Goal: Information Seeking & Learning: Check status

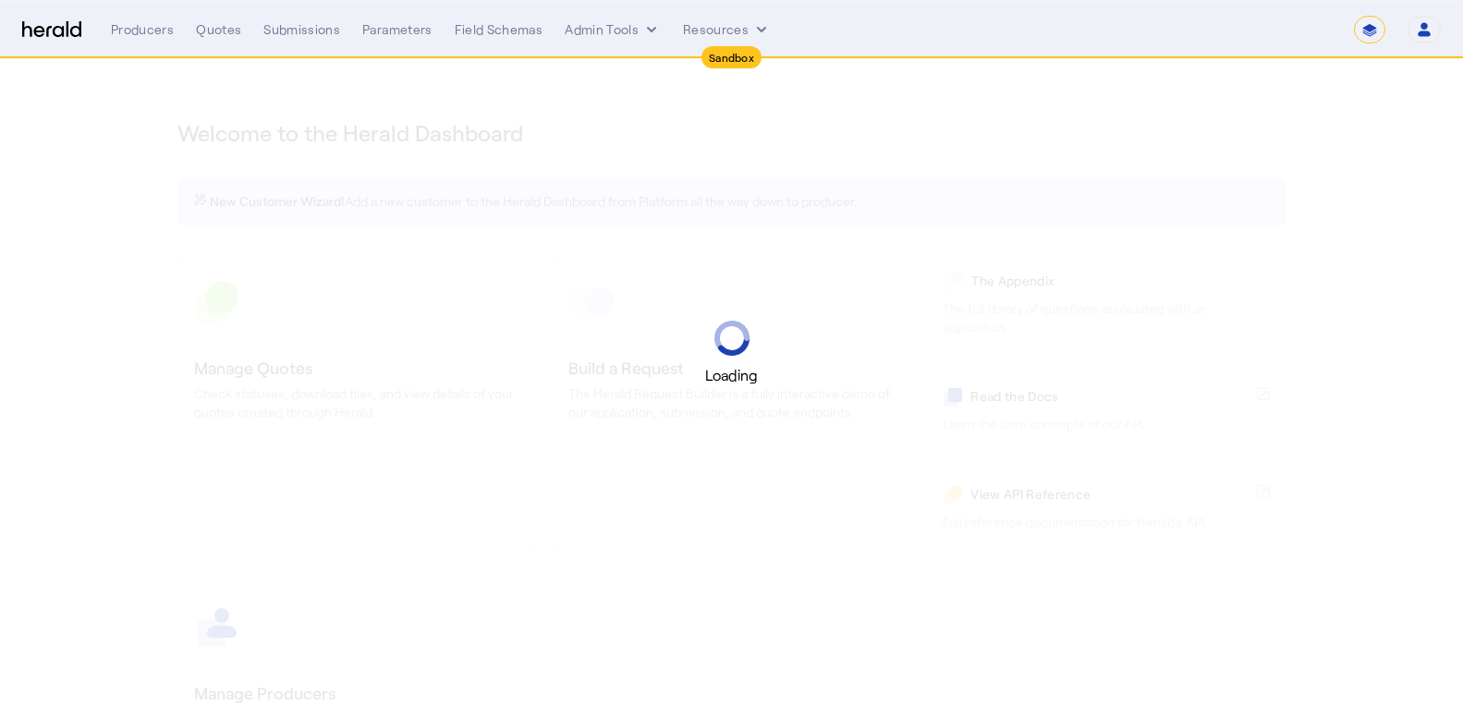
select select "*******"
select select "pfm_2v8p_herald_api"
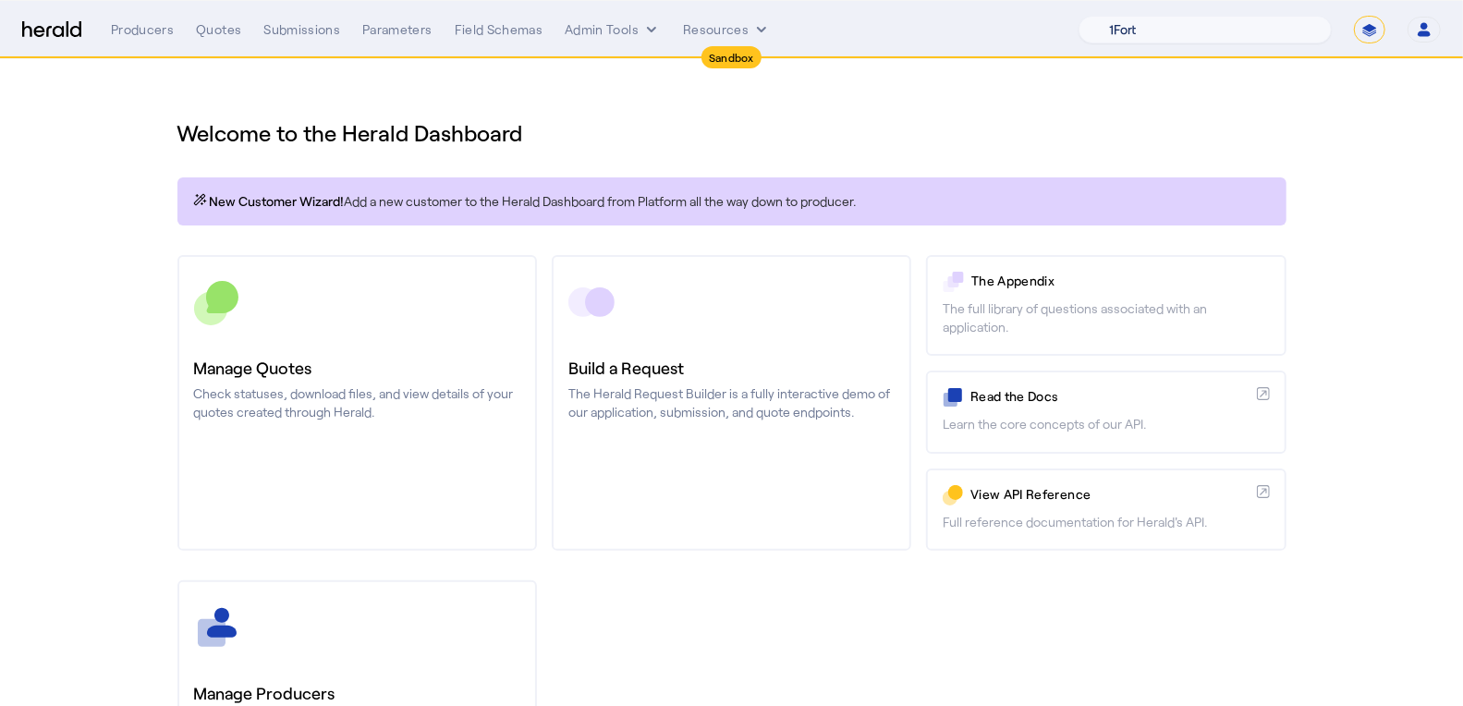
click at [1291, 32] on select "1Fort Acrisure Acturis Affinity Advisors Affinity Risk Agentero AmWins Anzen Ao…" at bounding box center [1205, 30] width 253 height 28
click at [1376, 29] on select "**********" at bounding box center [1369, 30] width 31 height 28
select select "**********"
click at [1356, 16] on select "**********" at bounding box center [1369, 30] width 31 height 28
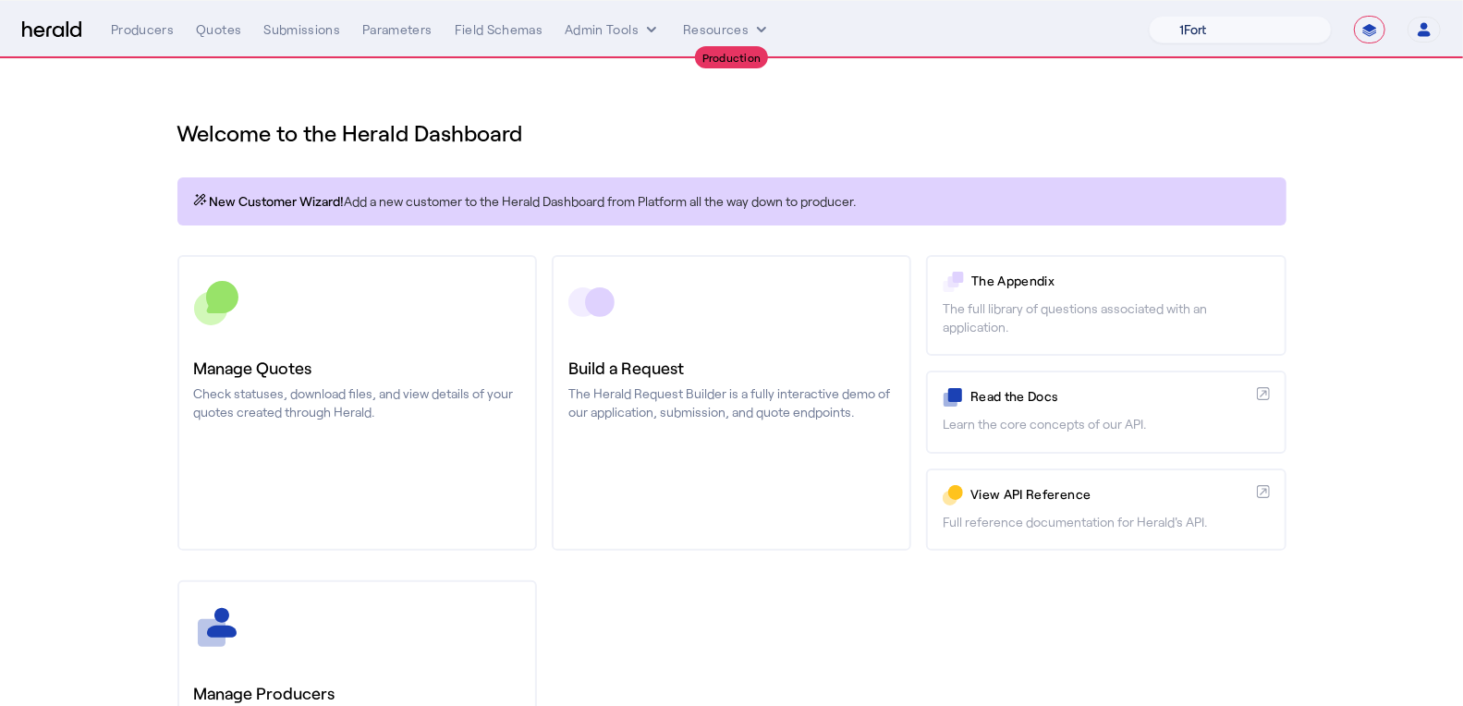
click at [1197, 25] on select "1Fort Affinity Risk Billy BindHQ Bunker CRC Campus Coverage Citadel Fifthwall F…" at bounding box center [1240, 30] width 183 height 28
click at [1149, 16] on select "1Fort Affinity Risk Billy BindHQ Bunker CRC Campus Coverage Citadel Fifthwall F…" at bounding box center [1240, 30] width 183 height 28
click at [226, 45] on nav "**********" at bounding box center [731, 29] width 1463 height 57
click at [221, 31] on div "Quotes" at bounding box center [218, 29] width 45 height 18
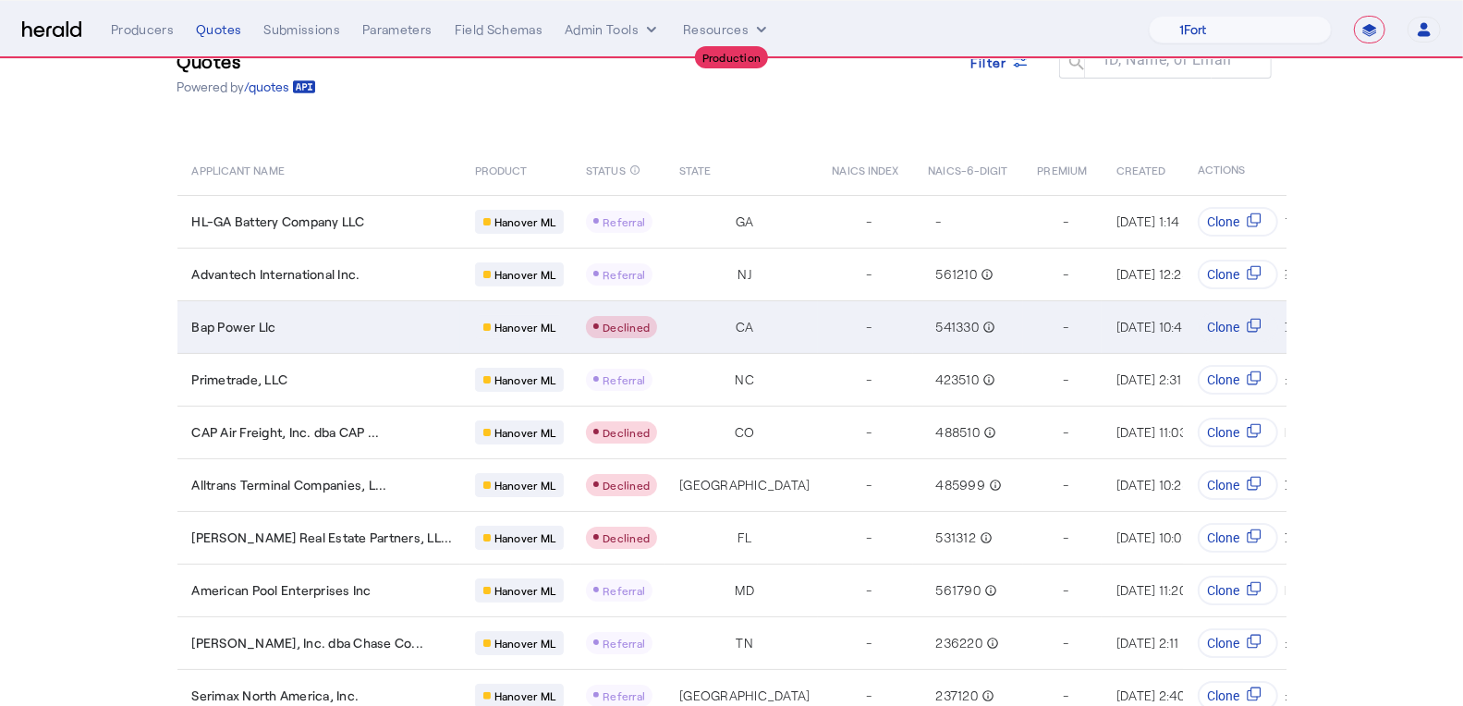
scroll to position [139, 0]
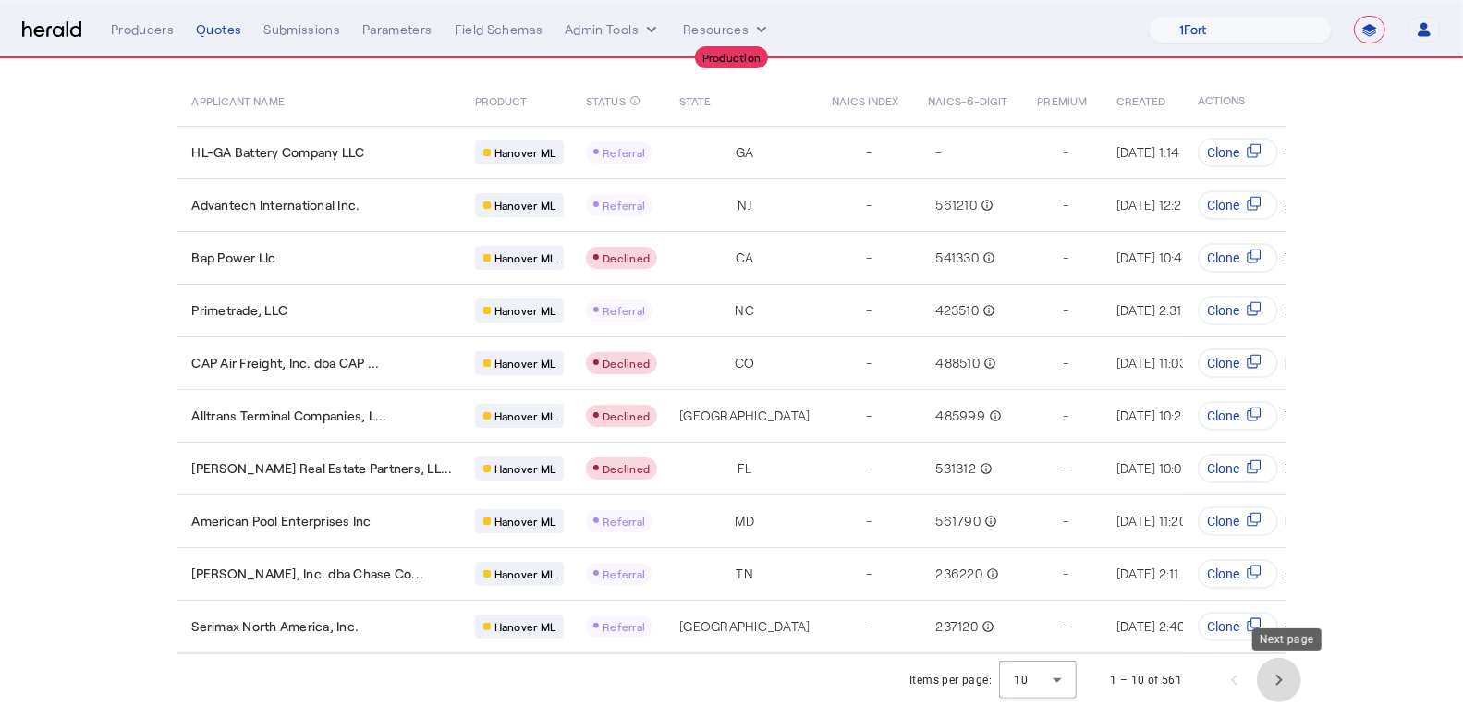
click at [1293, 681] on span "Next page" at bounding box center [1279, 680] width 44 height 44
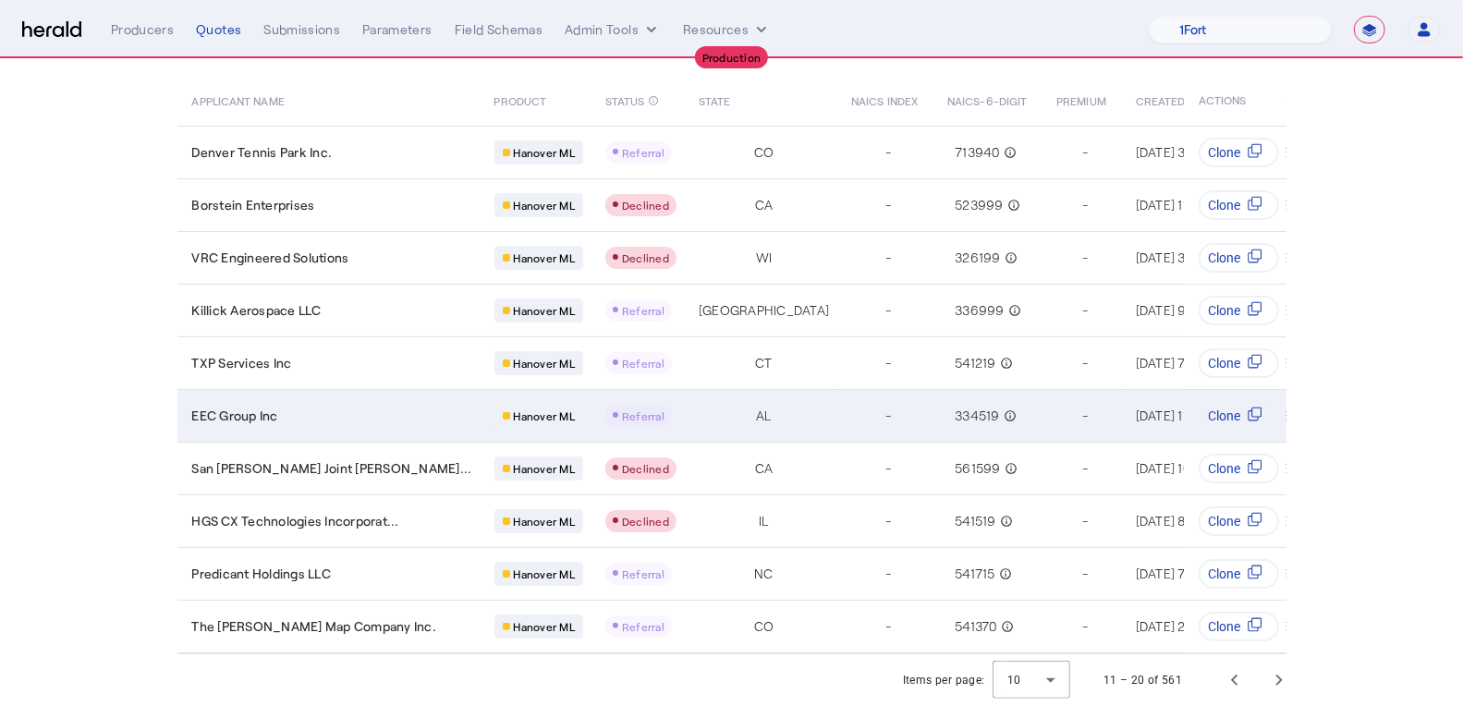
click at [373, 391] on td "EEC Group Inc" at bounding box center [328, 415] width 302 height 53
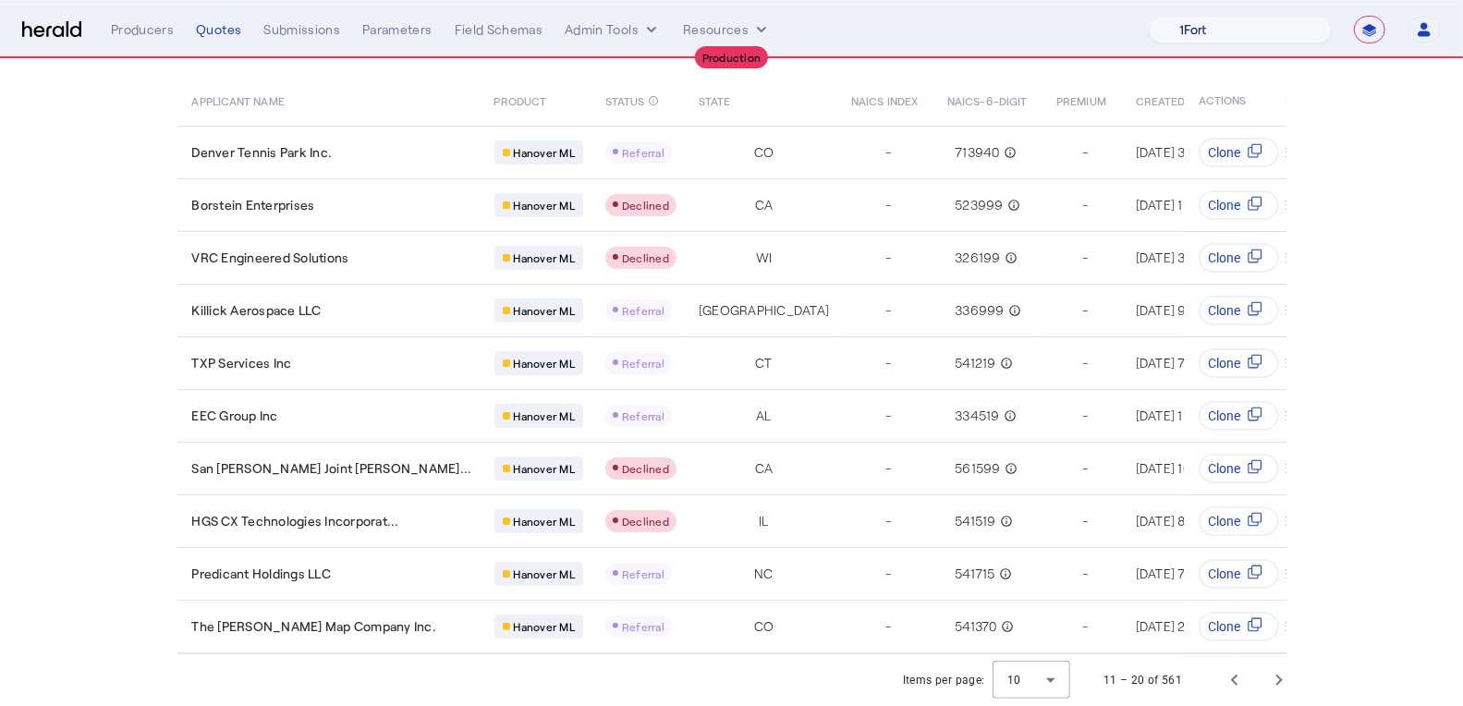
click at [1305, 24] on select "1Fort Affinity Risk Billy BindHQ Bunker CRC Campus Coverage Citadel Fifthwall F…" at bounding box center [1240, 30] width 183 height 28
click at [1149, 16] on select "1Fort Affinity Risk Billy BindHQ Bunker CRC Campus Coverage Citadel Fifthwall F…" at bounding box center [1240, 30] width 183 height 28
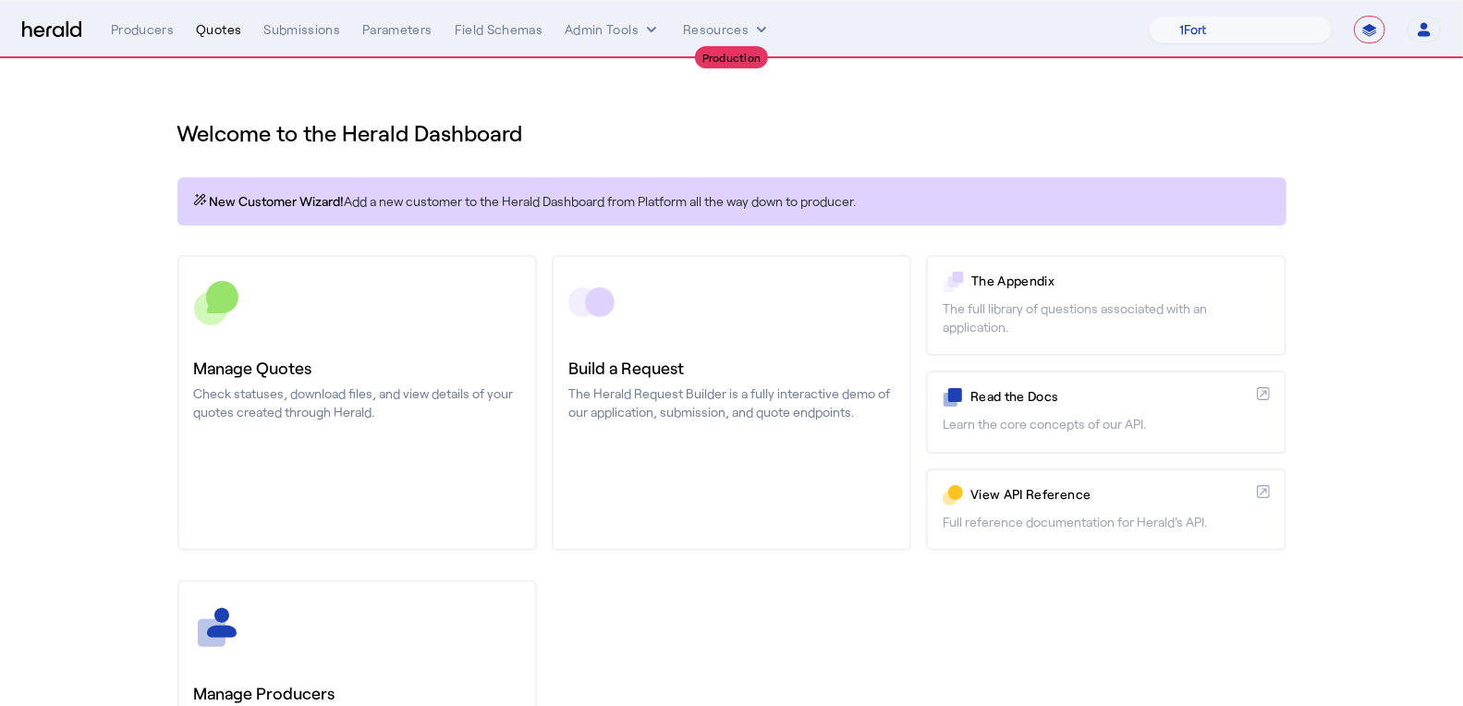
click at [223, 32] on div "Quotes" at bounding box center [218, 29] width 45 height 18
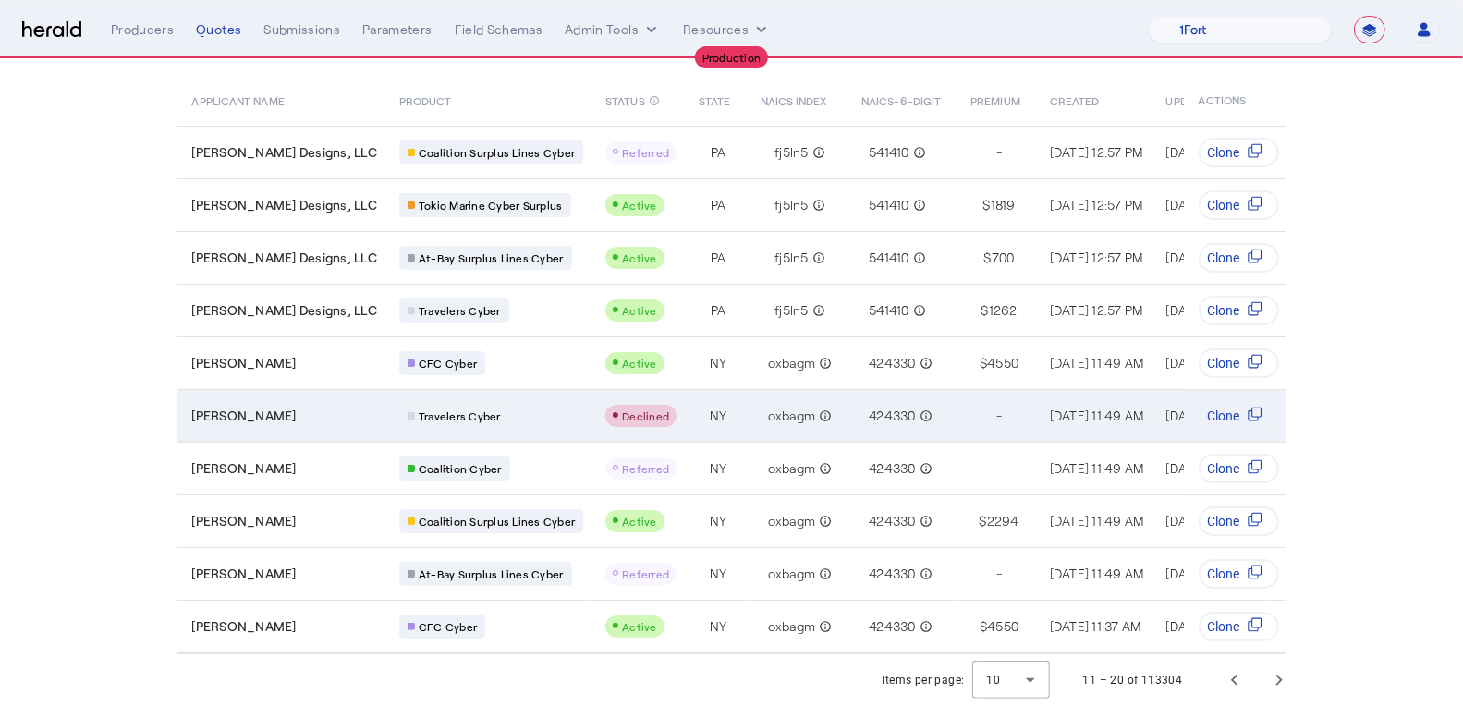
scroll to position [139, 0]
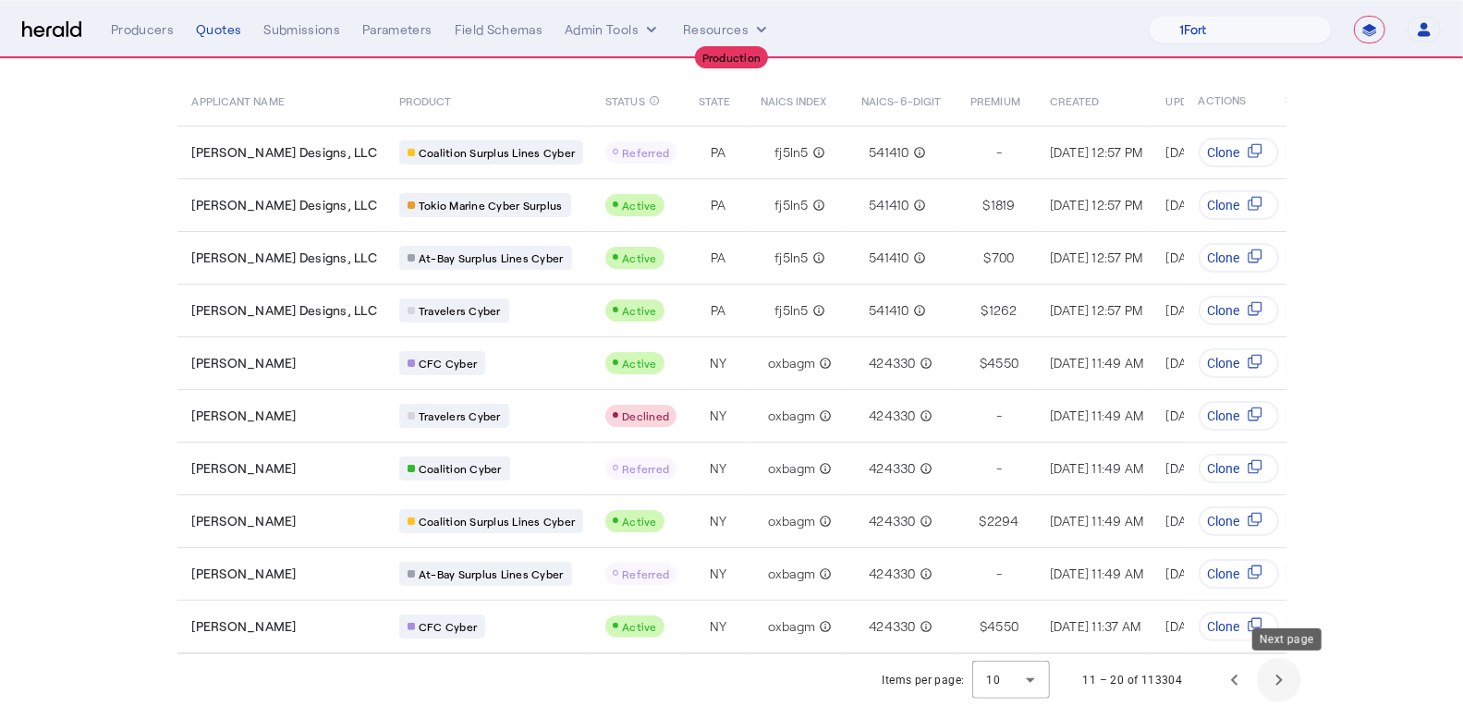
click at [1293, 676] on span "Next page" at bounding box center [1279, 680] width 44 height 44
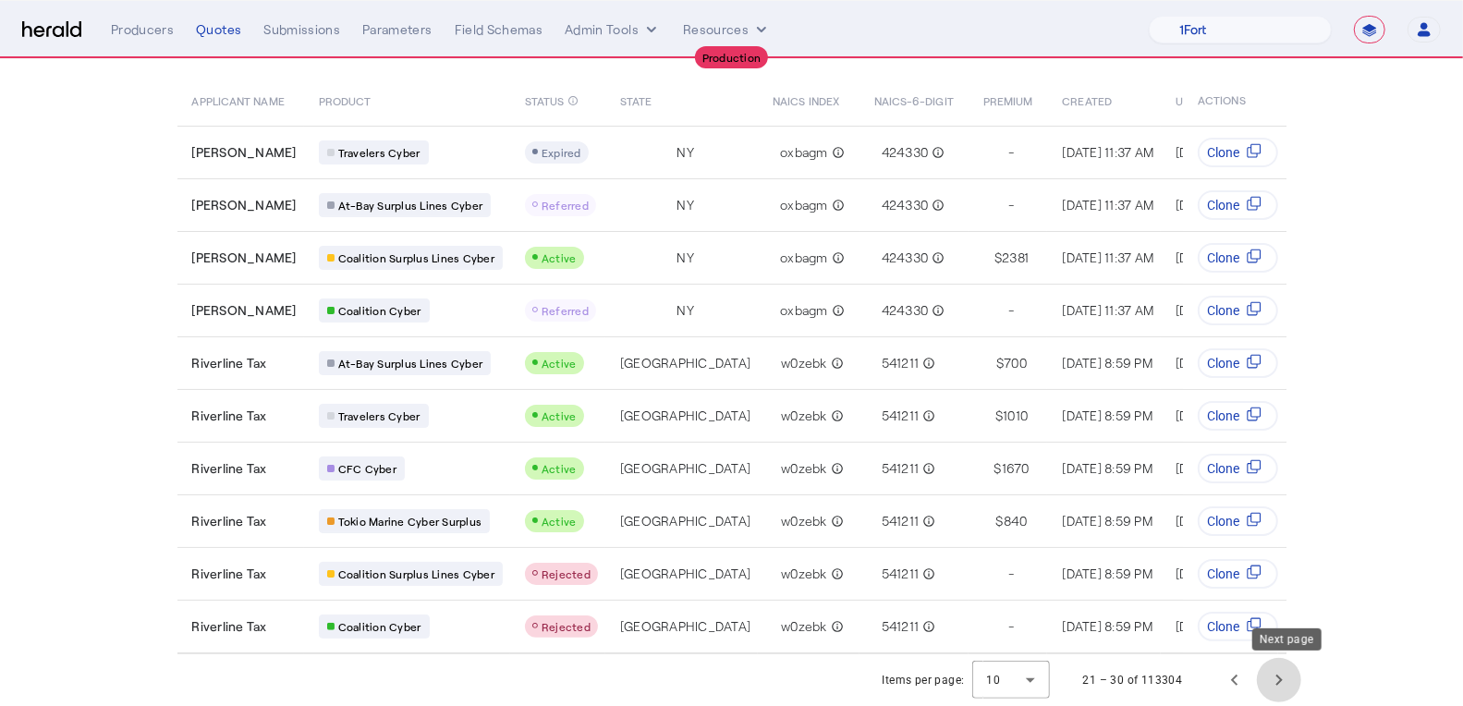
click at [1289, 676] on span "Next page" at bounding box center [1279, 680] width 44 height 44
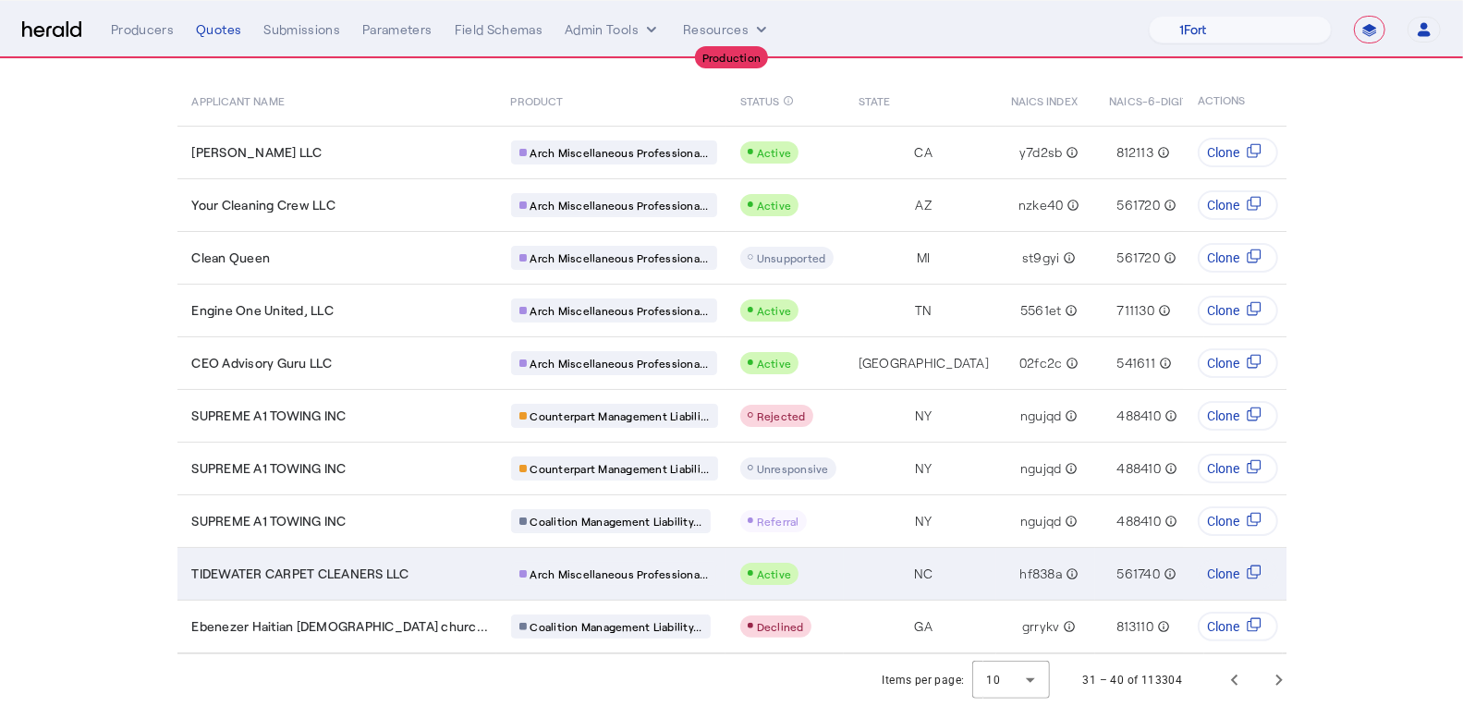
click at [553, 570] on div "Arch Miscellaneous Professiona..." at bounding box center [614, 574] width 206 height 24
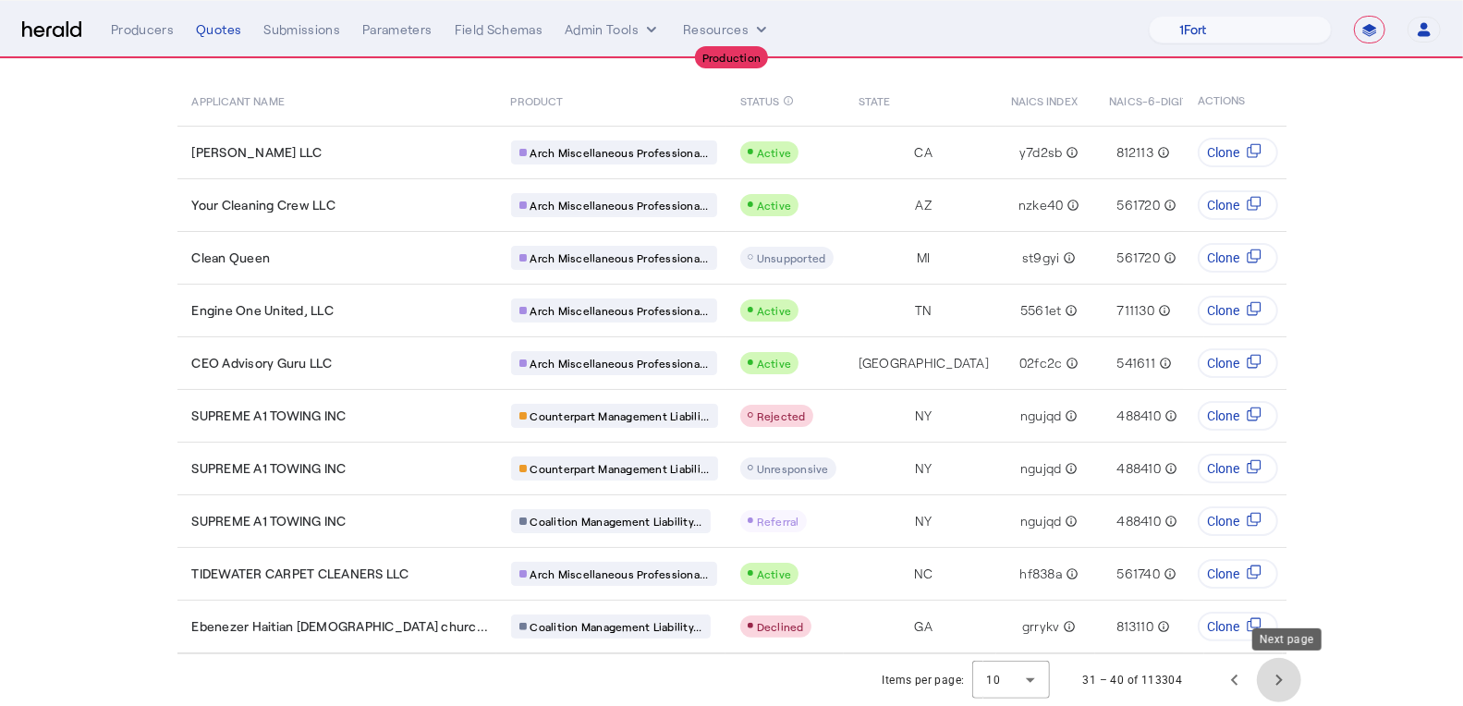
click at [1290, 679] on span "Next page" at bounding box center [1279, 680] width 44 height 44
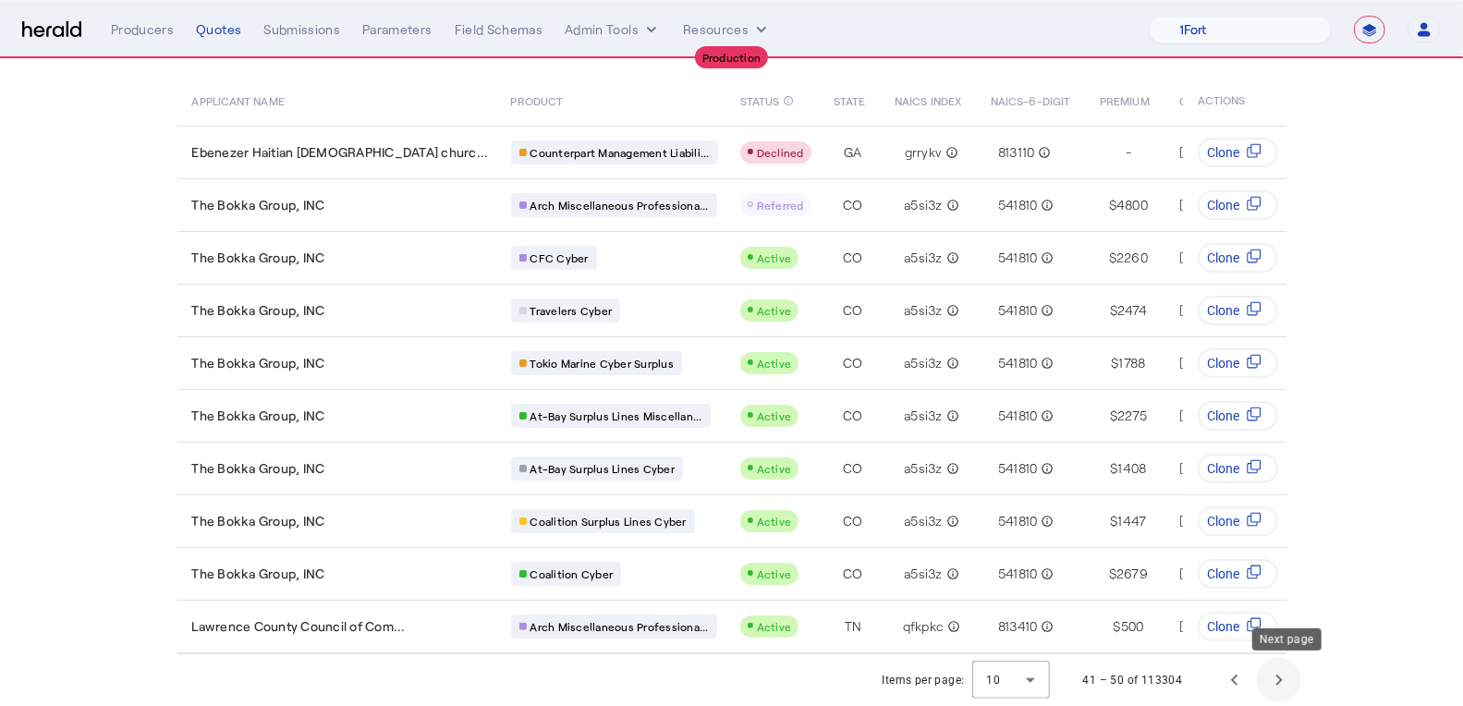
click at [1287, 688] on span "Next page" at bounding box center [1279, 680] width 44 height 44
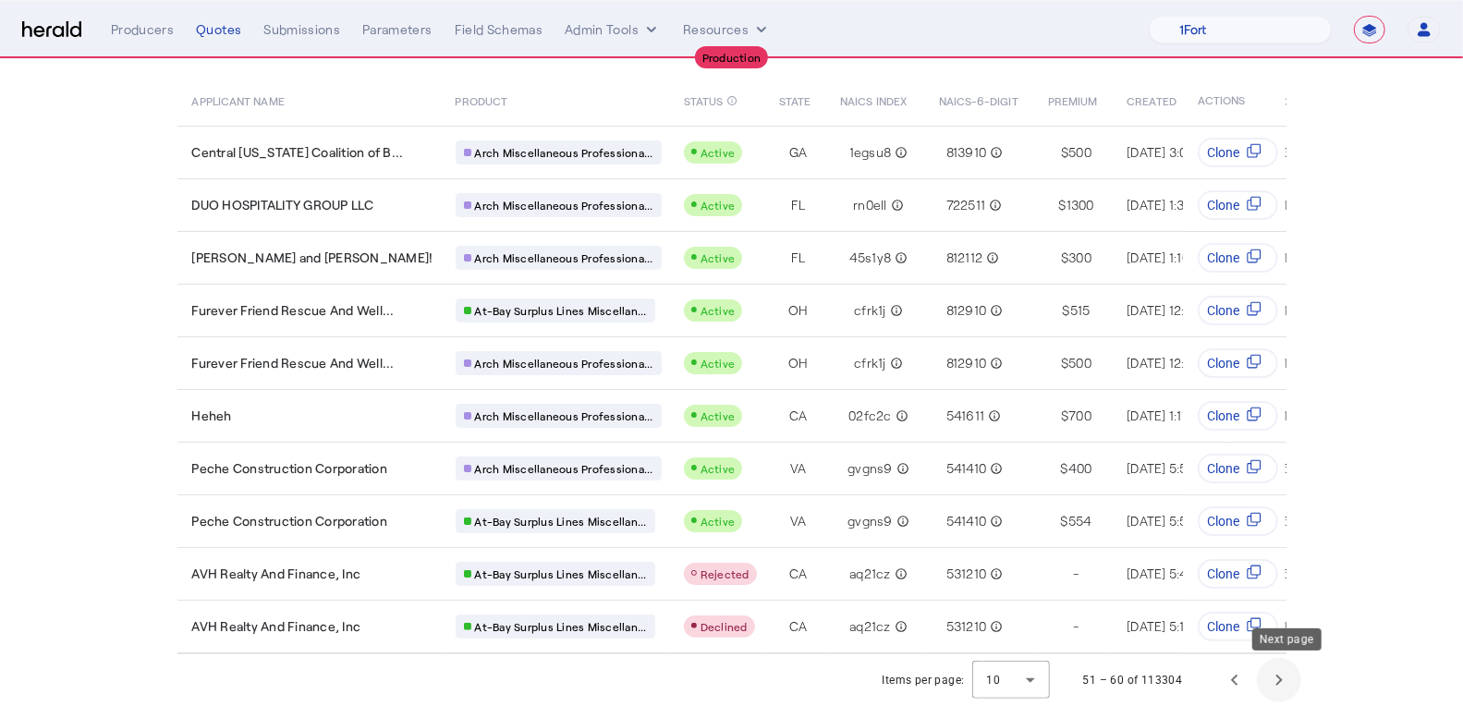
click at [1294, 693] on span "Next page" at bounding box center [1279, 680] width 44 height 44
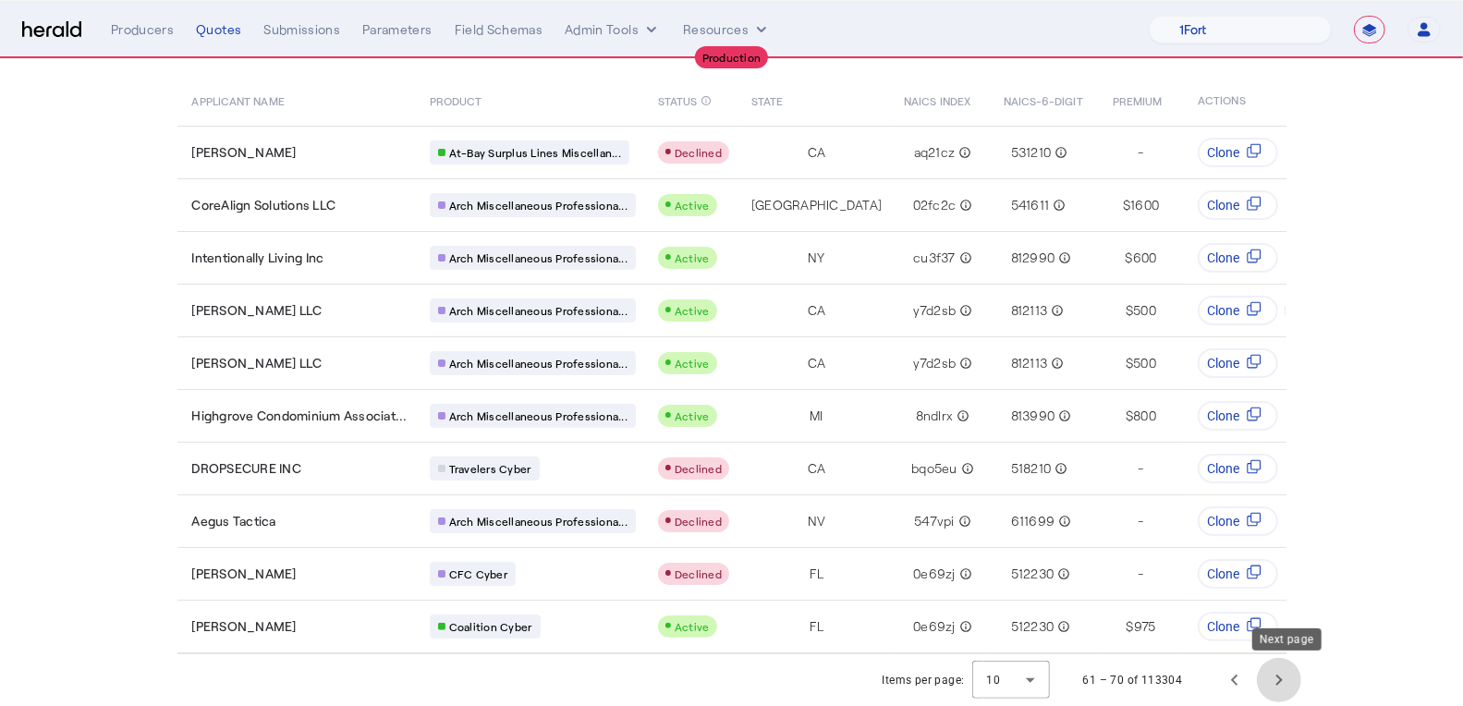
click at [1294, 693] on span "Next page" at bounding box center [1279, 680] width 44 height 44
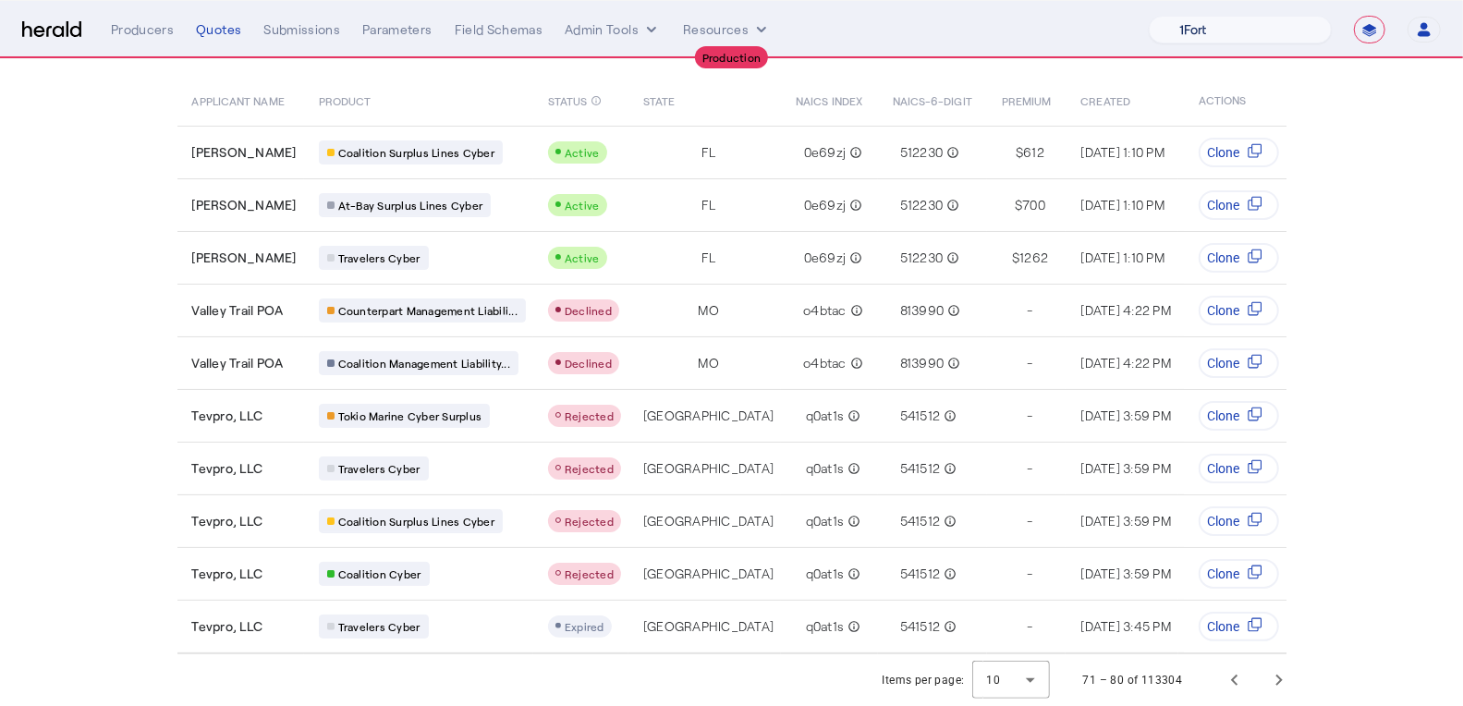
click at [1225, 18] on select "1Fort Affinity Risk Billy BindHQ Bunker CRC Campus Coverage Citadel Fifthwall F…" at bounding box center [1240, 30] width 183 height 28
select select "pfm_z9k1_growthmill"
click at [1149, 16] on select "1Fort Affinity Risk Billy BindHQ Bunker CRC Campus Coverage Citadel Fifthwall F…" at bounding box center [1240, 30] width 183 height 28
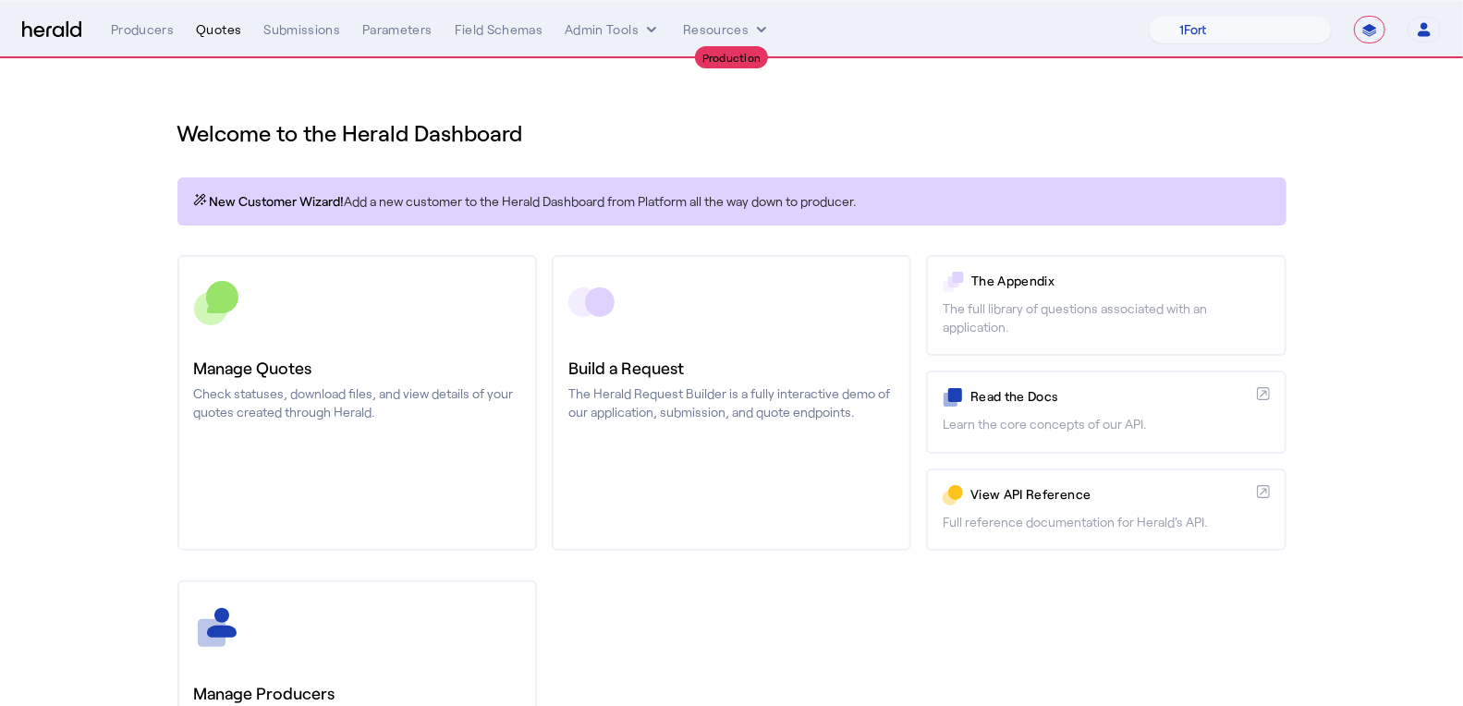
click at [221, 34] on div "Quotes" at bounding box center [218, 29] width 45 height 18
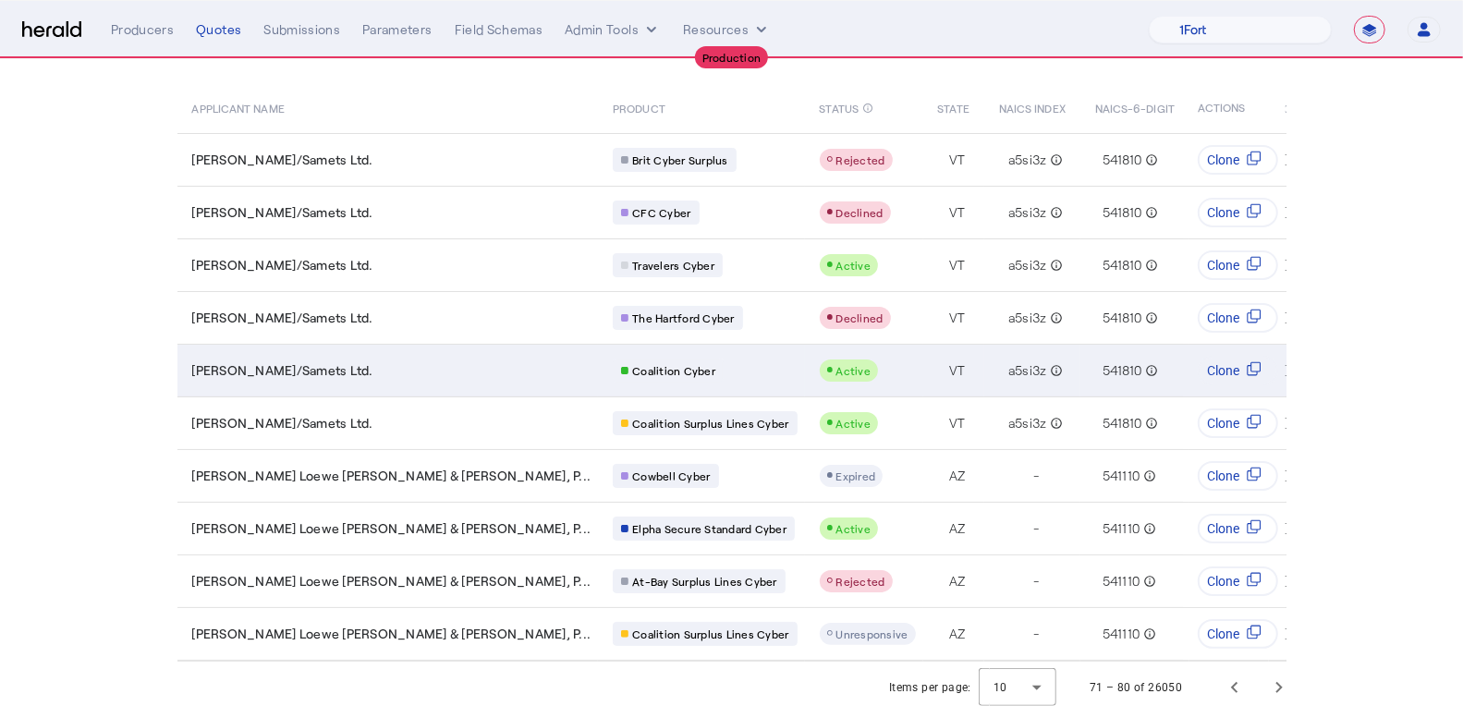
scroll to position [128, 0]
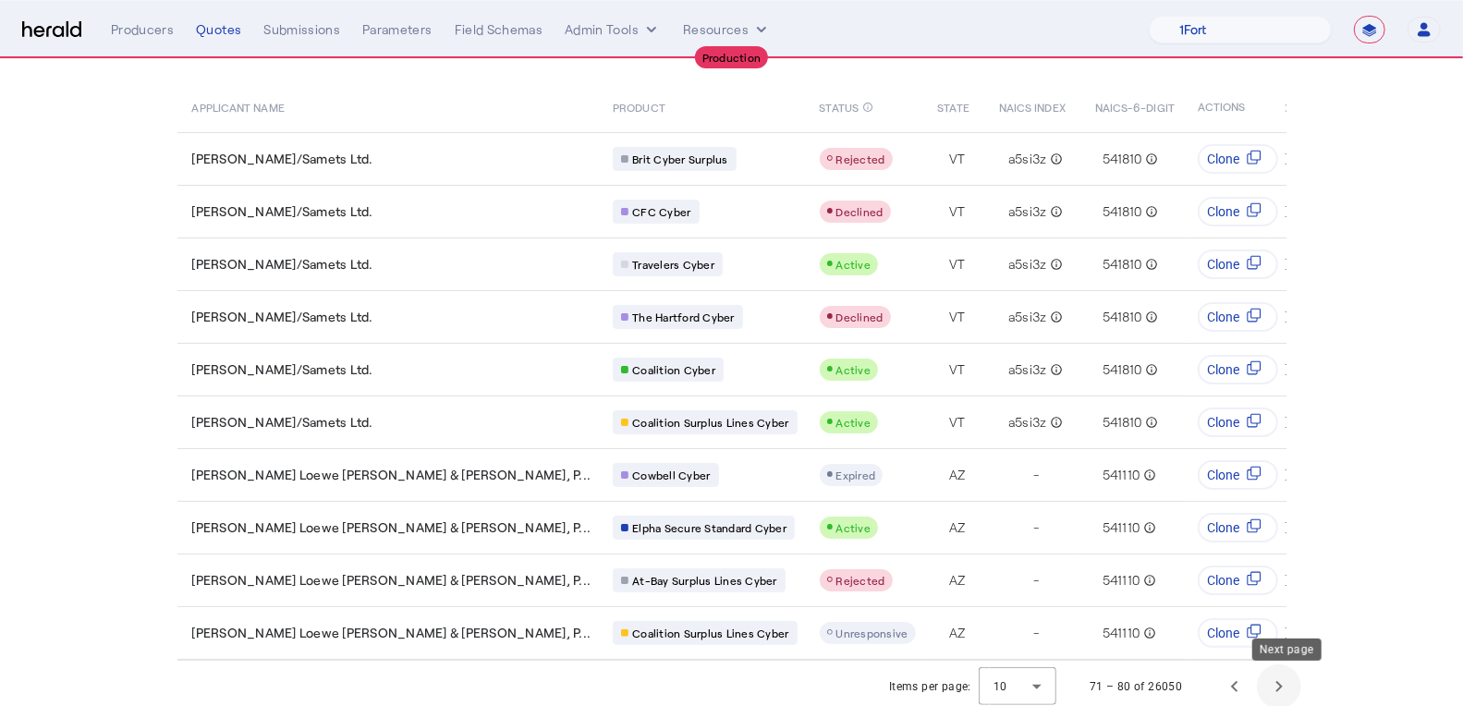
click at [1279, 690] on span "Next page" at bounding box center [1279, 687] width 44 height 44
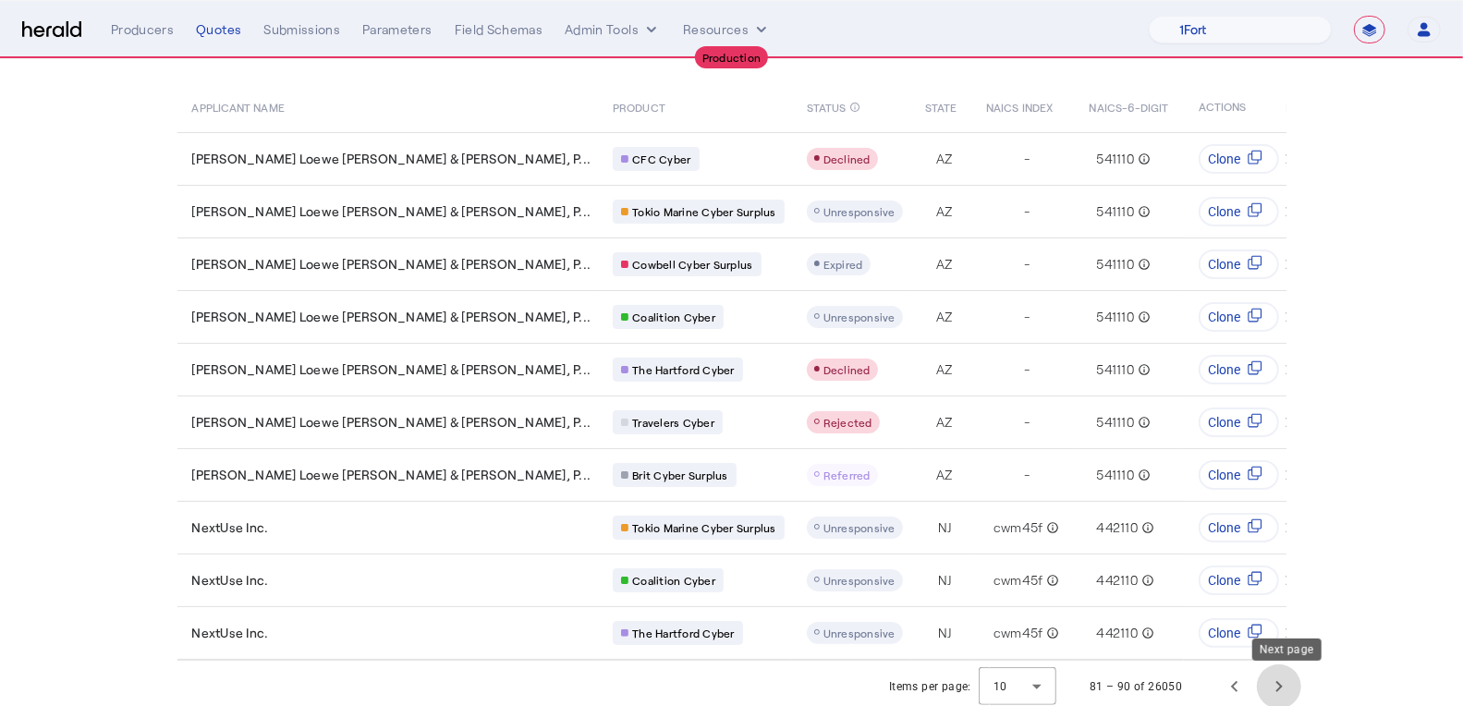
click at [1295, 685] on span "Next page" at bounding box center [1279, 687] width 44 height 44
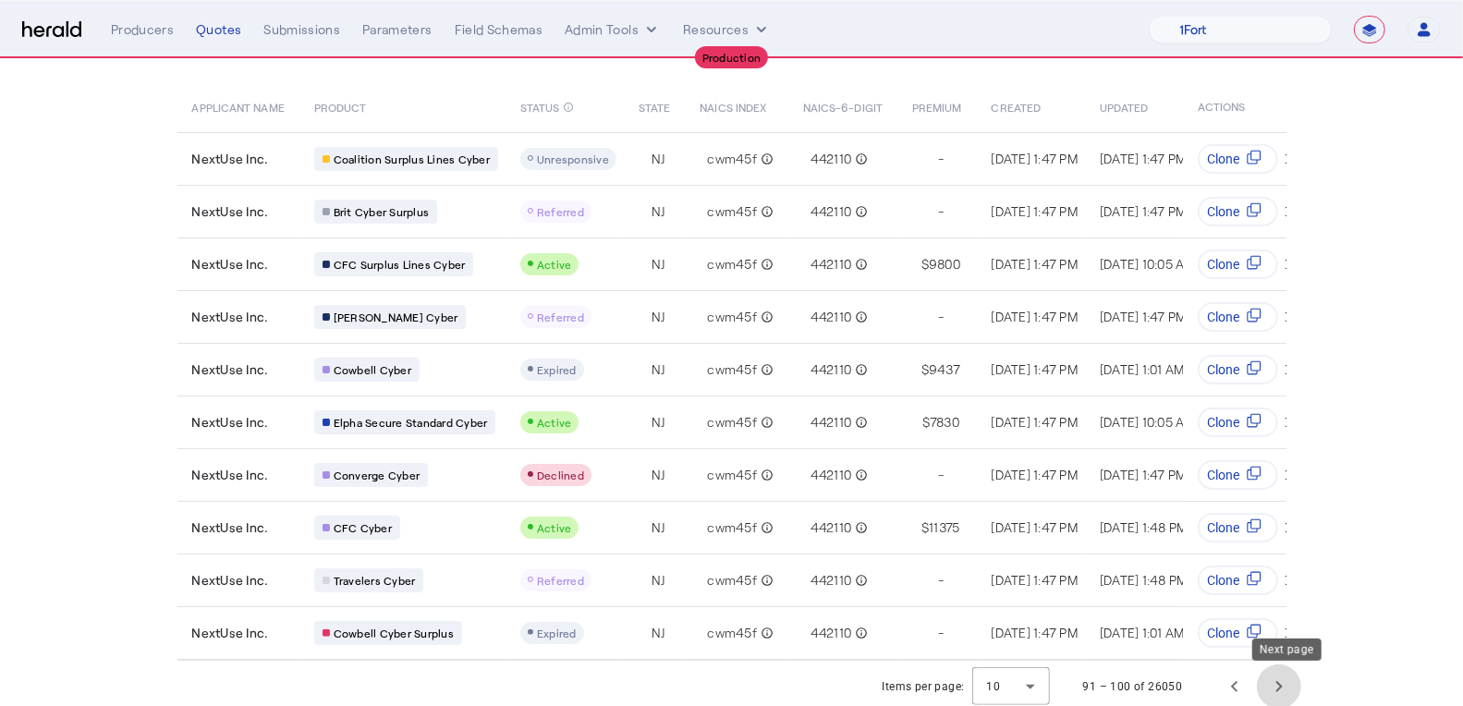
click at [1295, 686] on span "Next page" at bounding box center [1279, 687] width 44 height 44
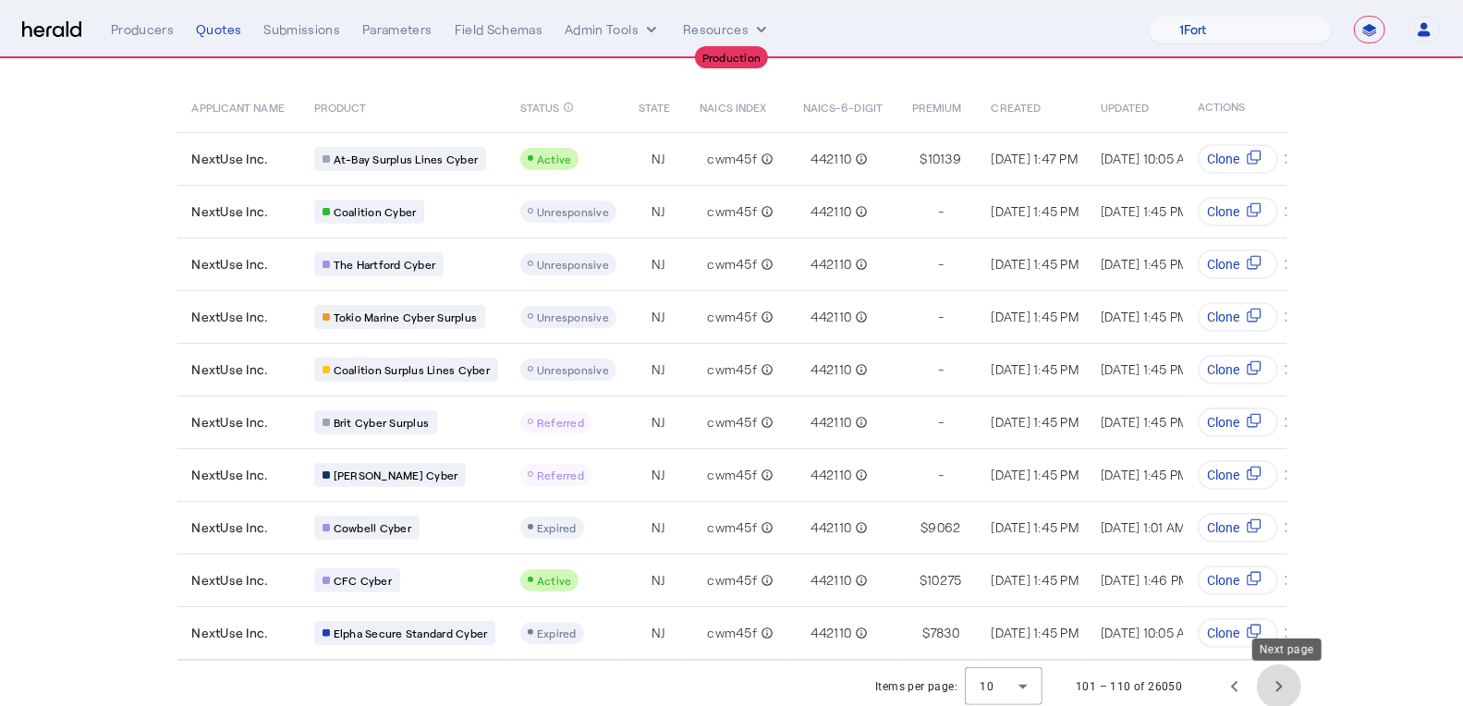
click at [1293, 686] on span "Next page" at bounding box center [1279, 687] width 44 height 44
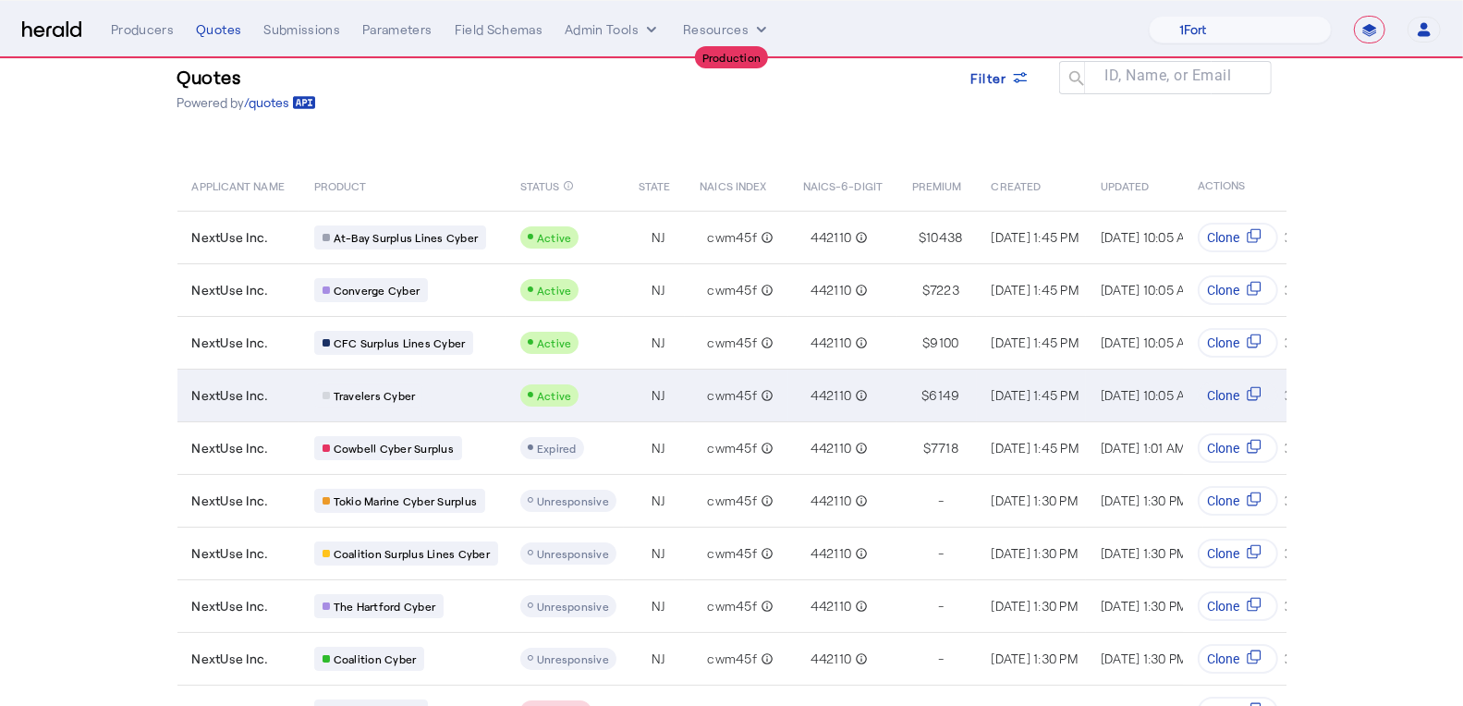
scroll to position [0, 0]
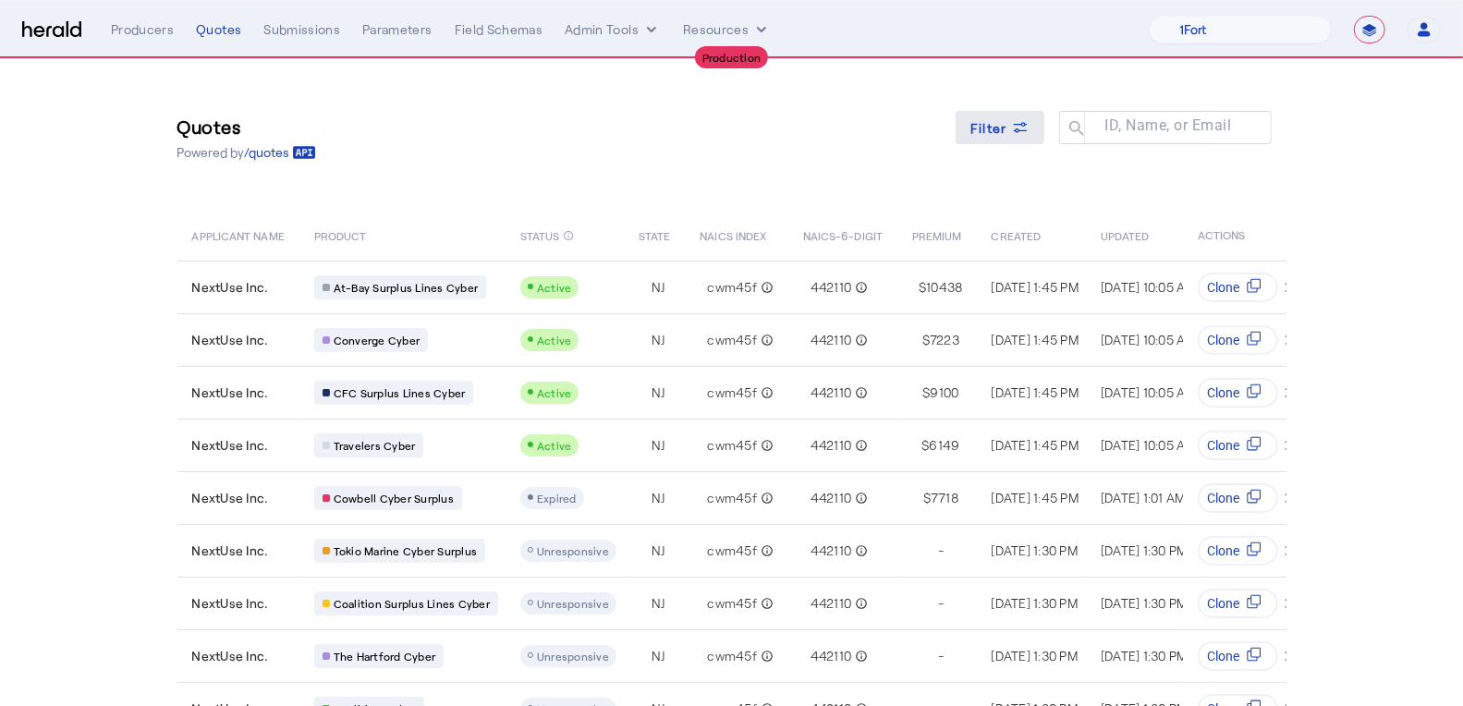
click at [1000, 129] on span "Filter" at bounding box center [989, 127] width 37 height 19
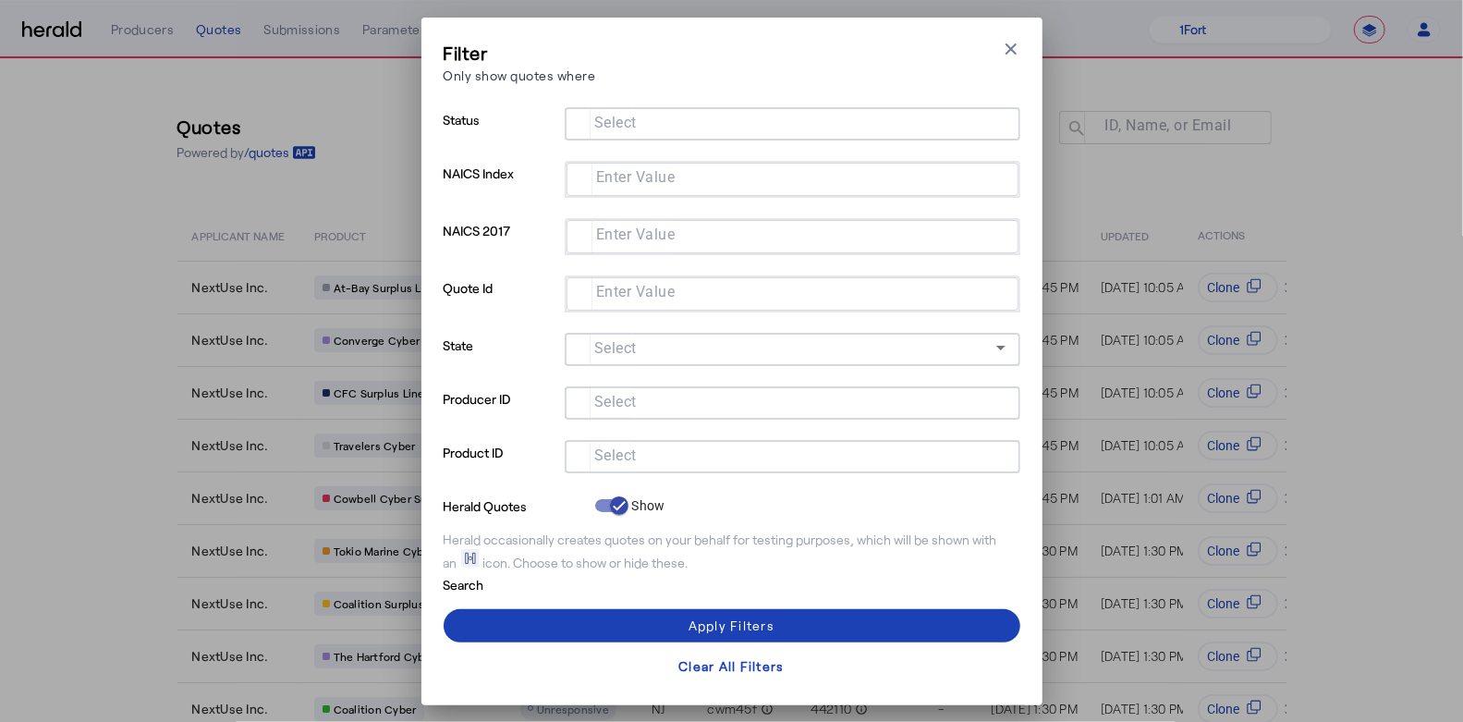
click at [726, 131] on input "Select" at bounding box center [789, 122] width 419 height 22
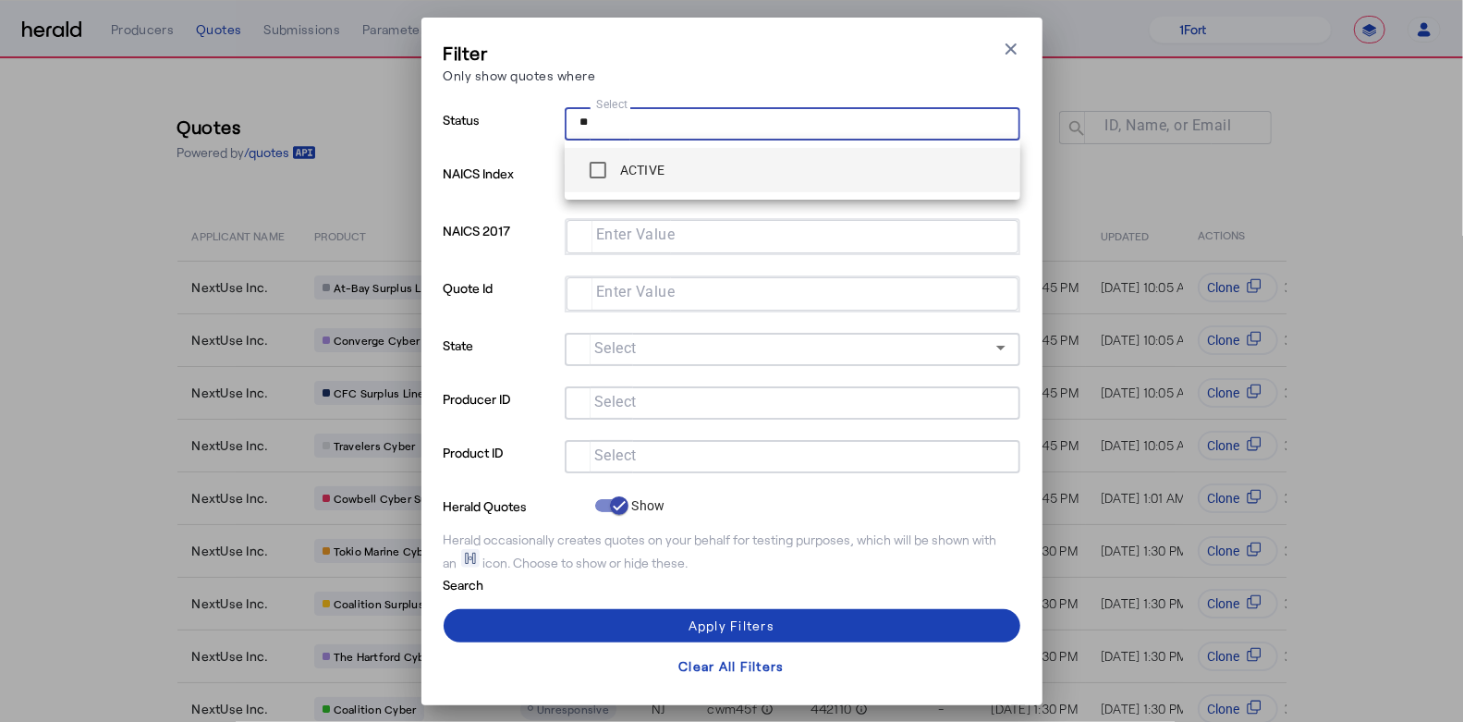
type input "**"
click at [626, 180] on div "ACTIVE" at bounding box center [623, 170] width 86 height 37
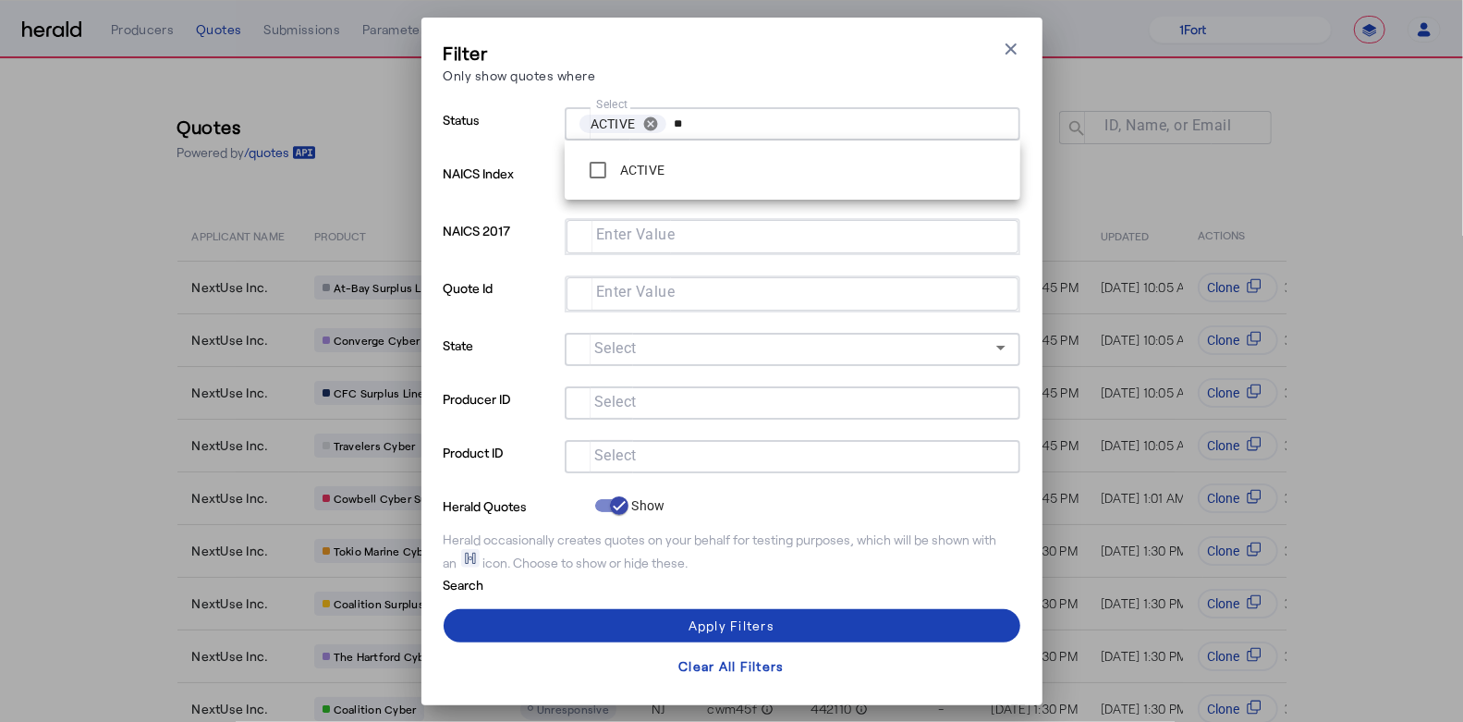
click at [615, 451] on mat-label "Select" at bounding box center [615, 455] width 43 height 18
click at [615, 451] on input "Select" at bounding box center [789, 455] width 419 height 22
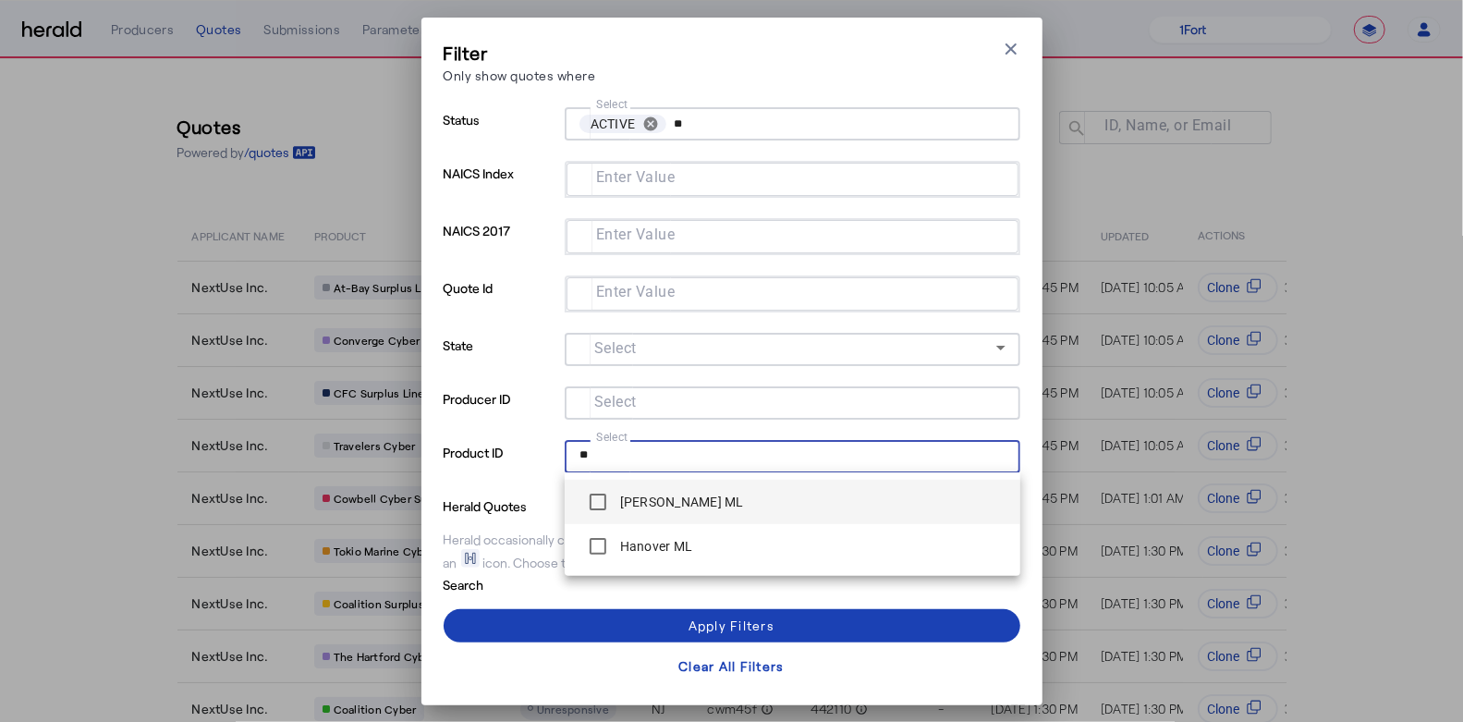
drag, startPoint x: 703, startPoint y: 506, endPoint x: 690, endPoint y: 506, distance: 12.9
click at [703, 506] on label "[PERSON_NAME] ML" at bounding box center [681, 502] width 128 height 18
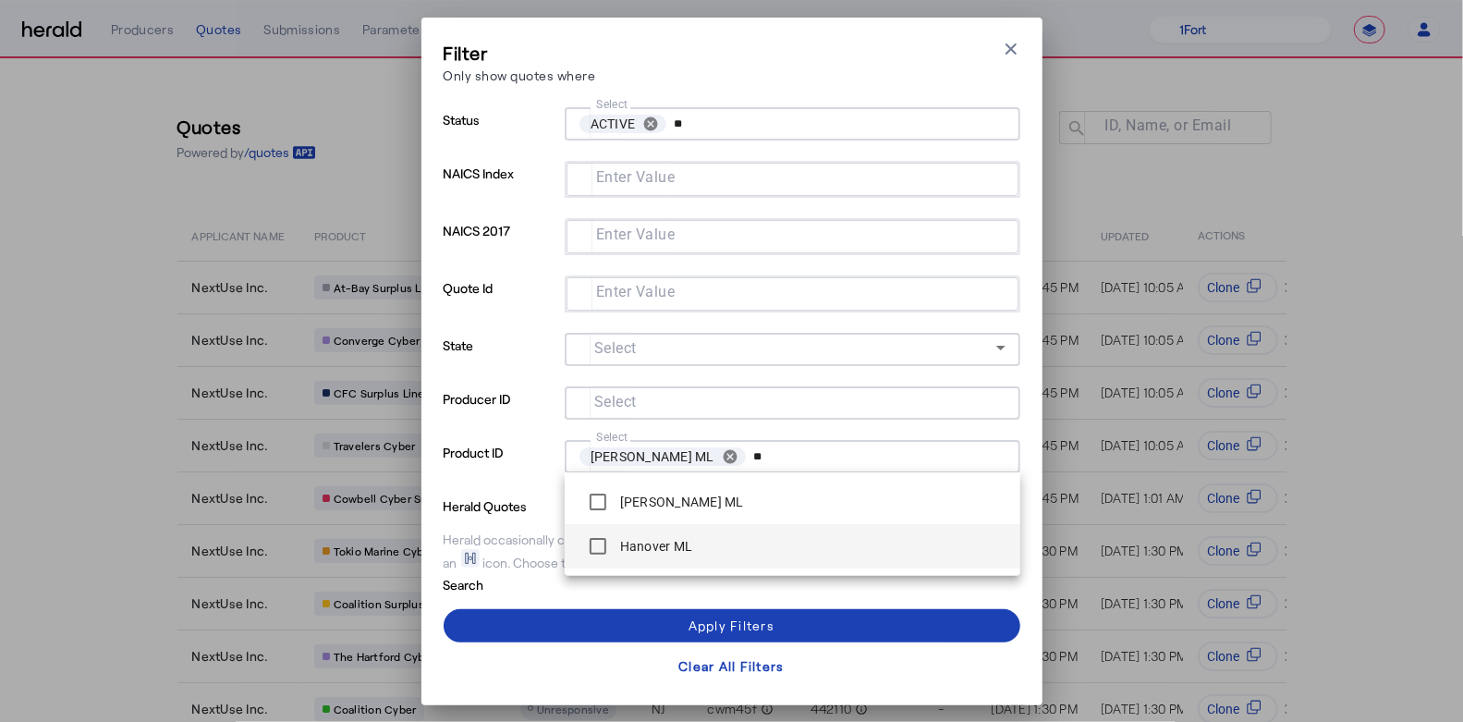
click at [637, 546] on label "Hanover ML" at bounding box center [655, 546] width 77 height 18
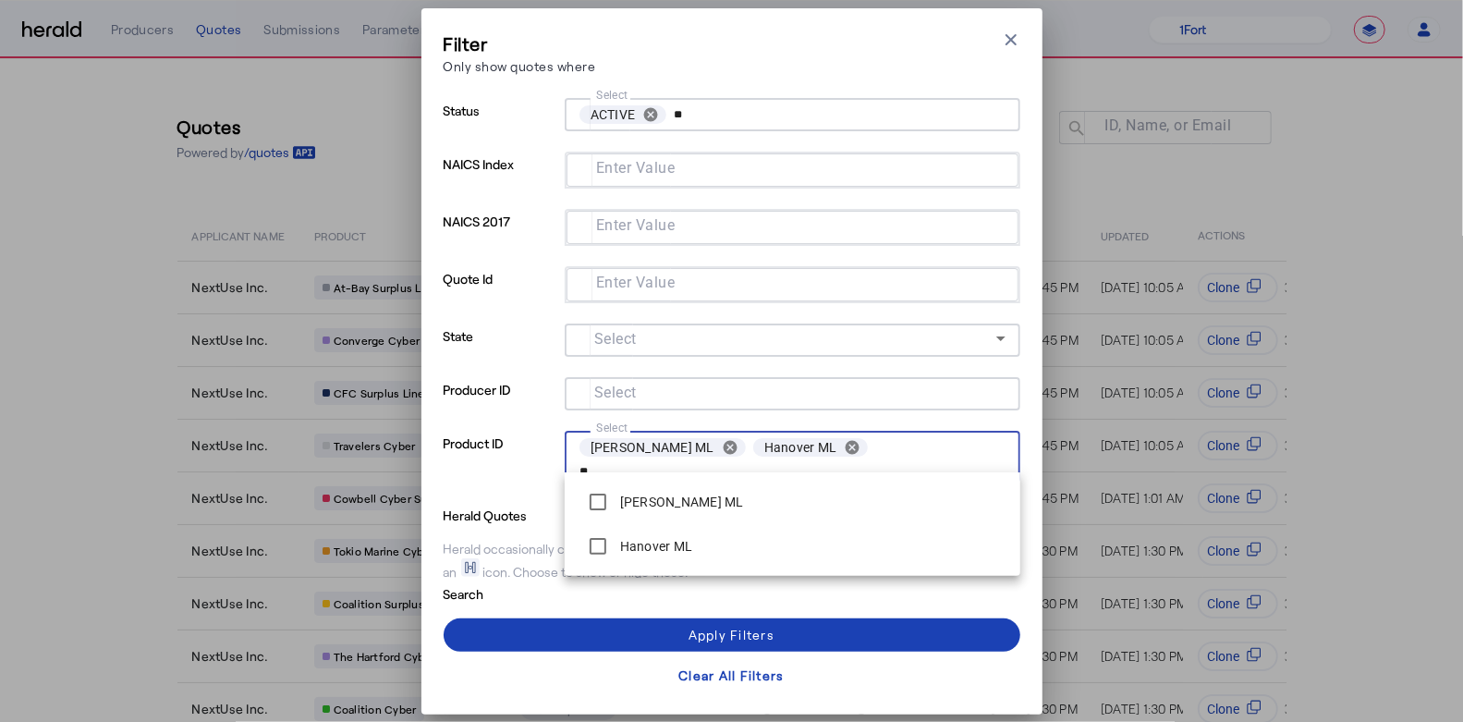
click at [912, 460] on input "**" at bounding box center [789, 471] width 419 height 22
type input "*"
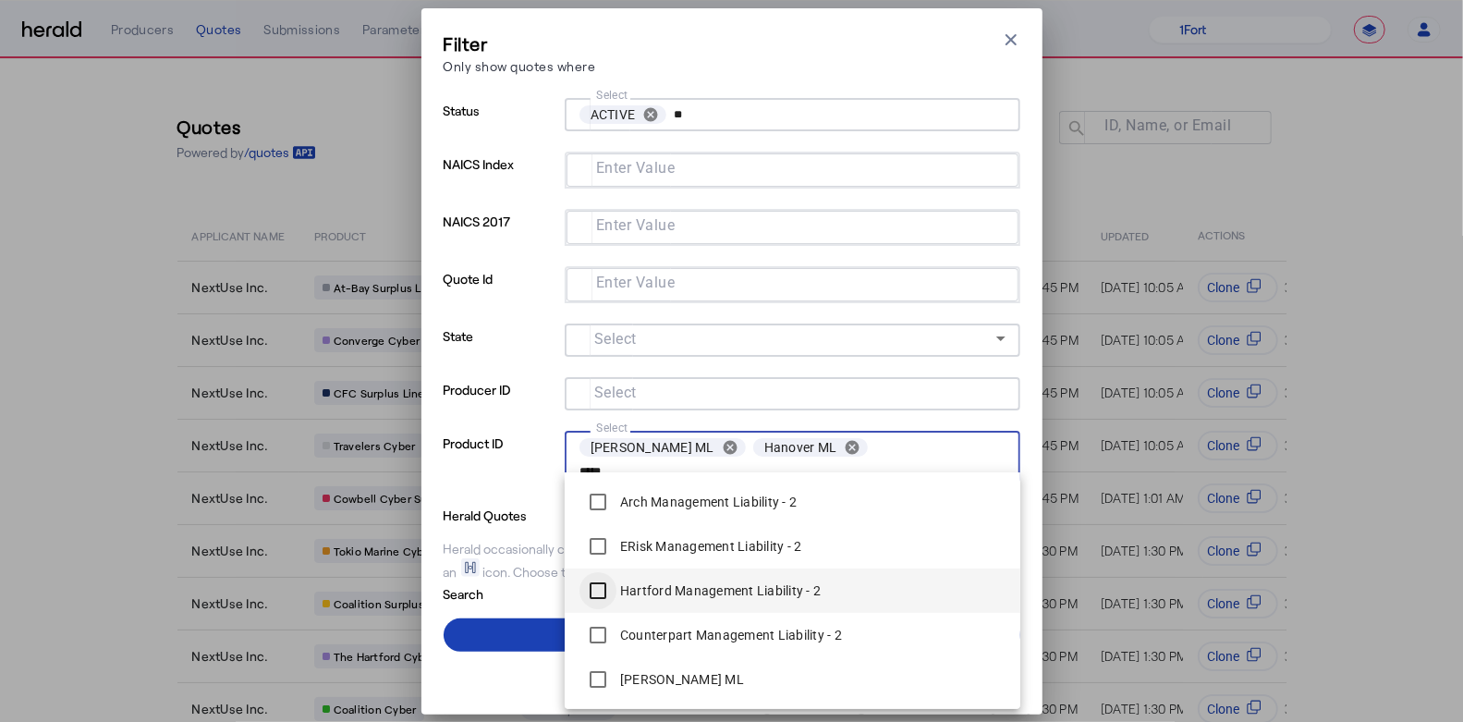
type input "*****"
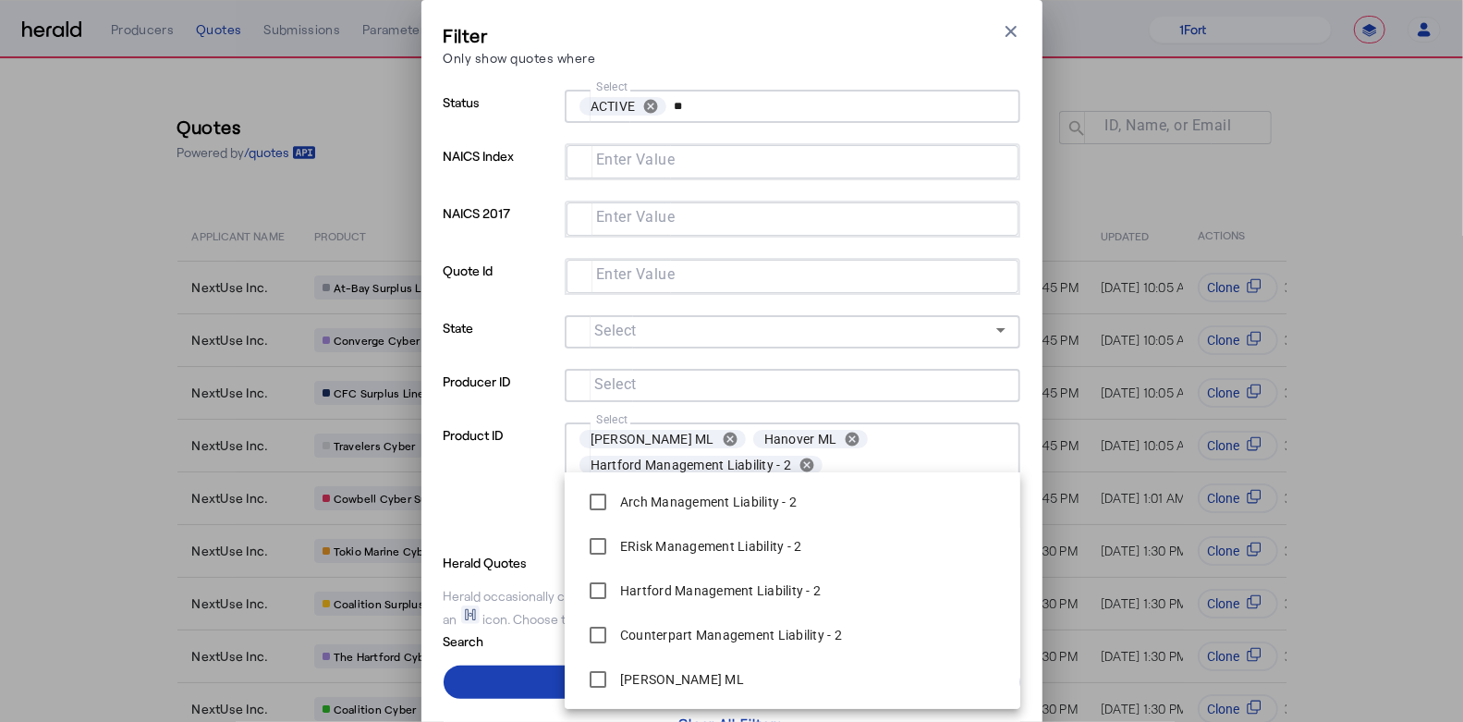
click at [518, 644] on p "Search" at bounding box center [516, 640] width 144 height 22
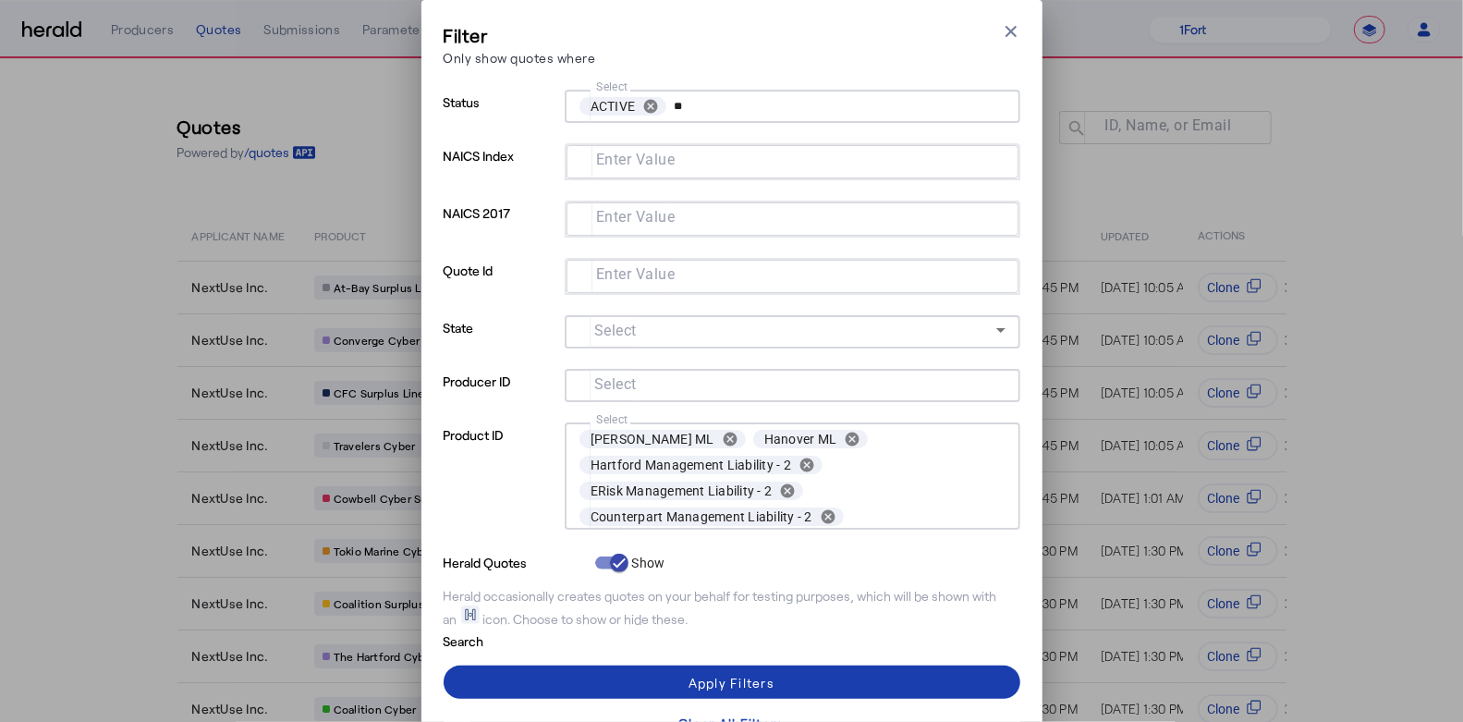
click at [532, 666] on span at bounding box center [732, 682] width 577 height 44
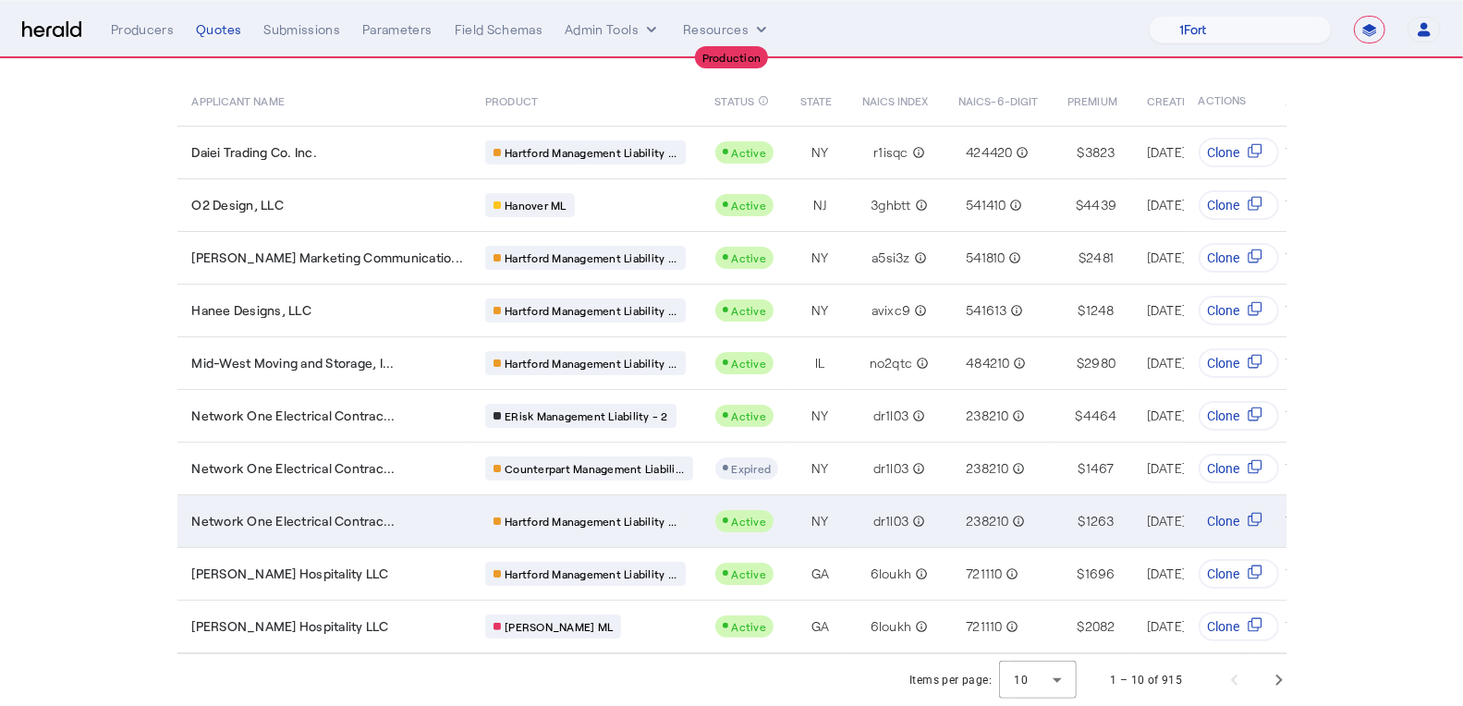
scroll to position [139, 0]
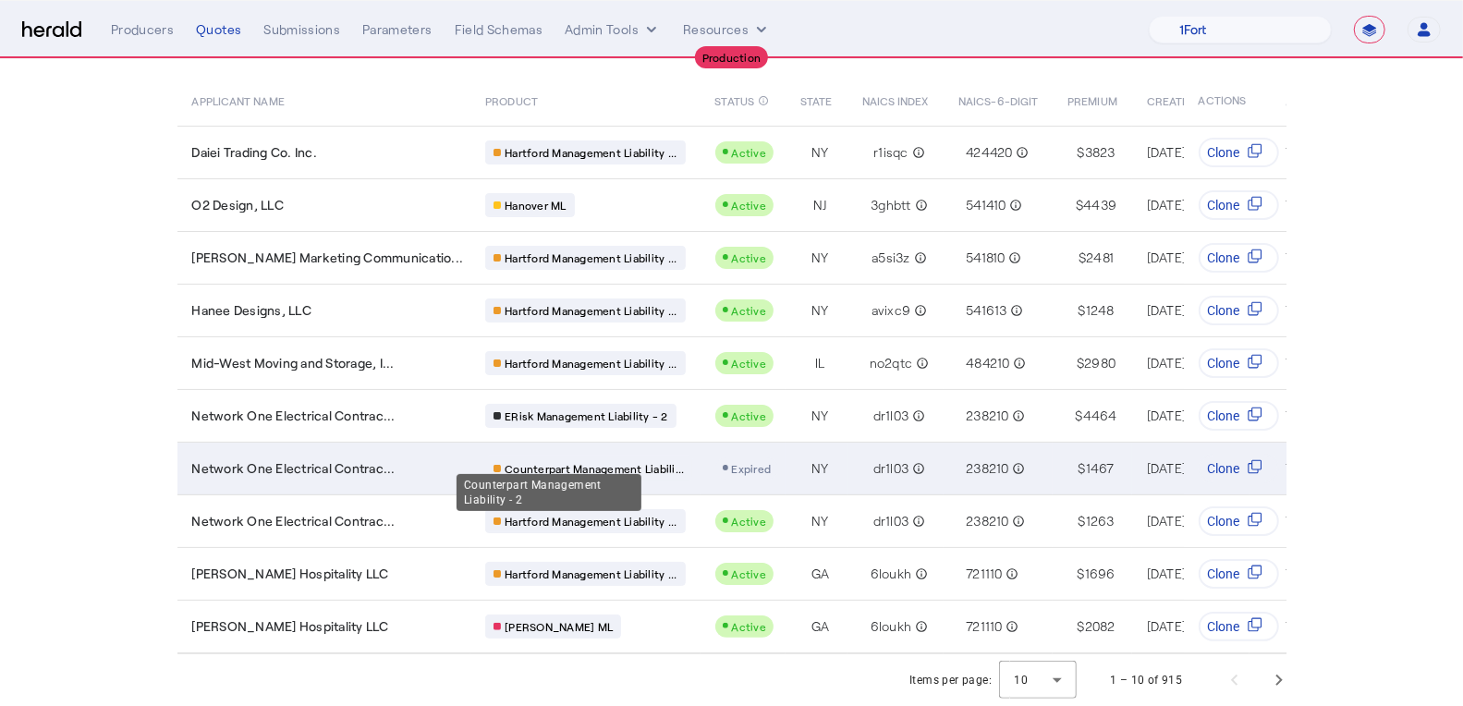
click at [628, 461] on span "Counterpart Management Liabili..." at bounding box center [594, 468] width 179 height 15
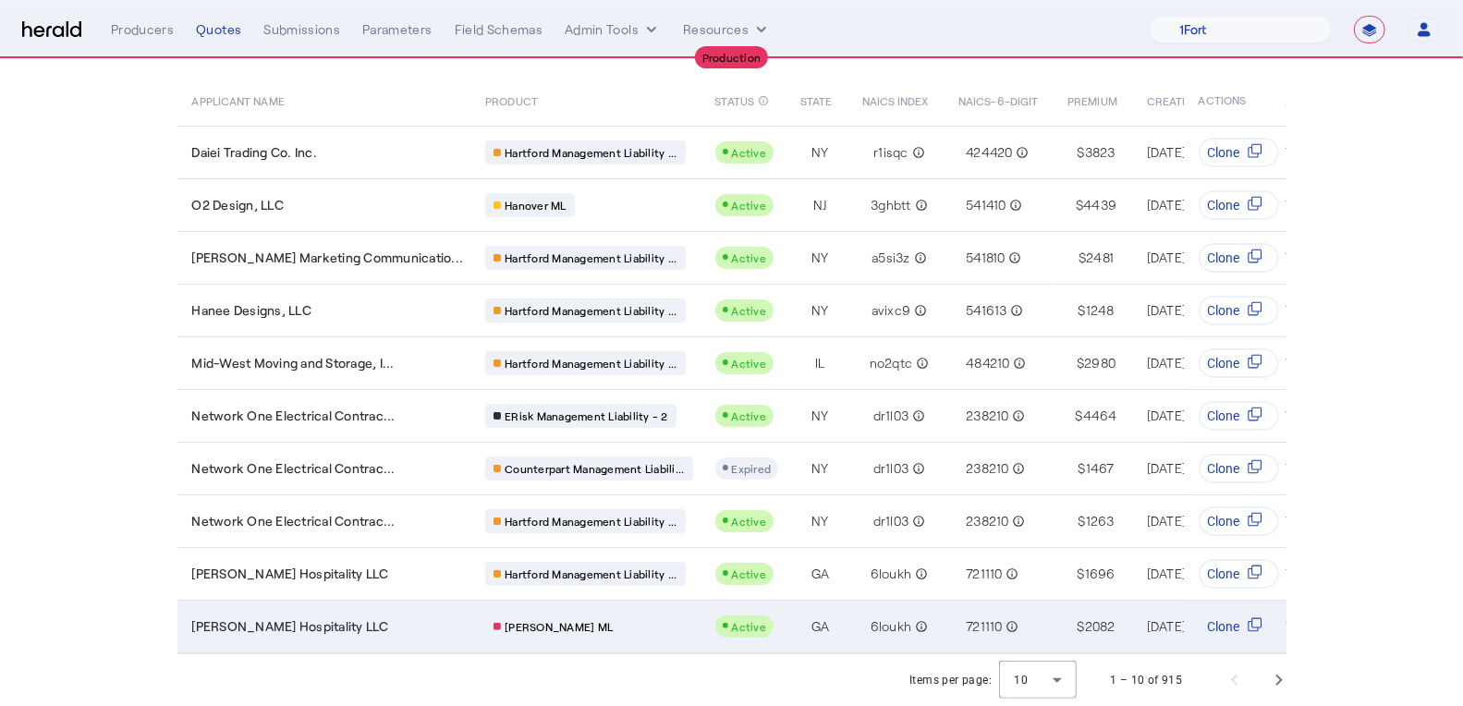
click at [537, 619] on span "[PERSON_NAME] ML" at bounding box center [559, 626] width 108 height 15
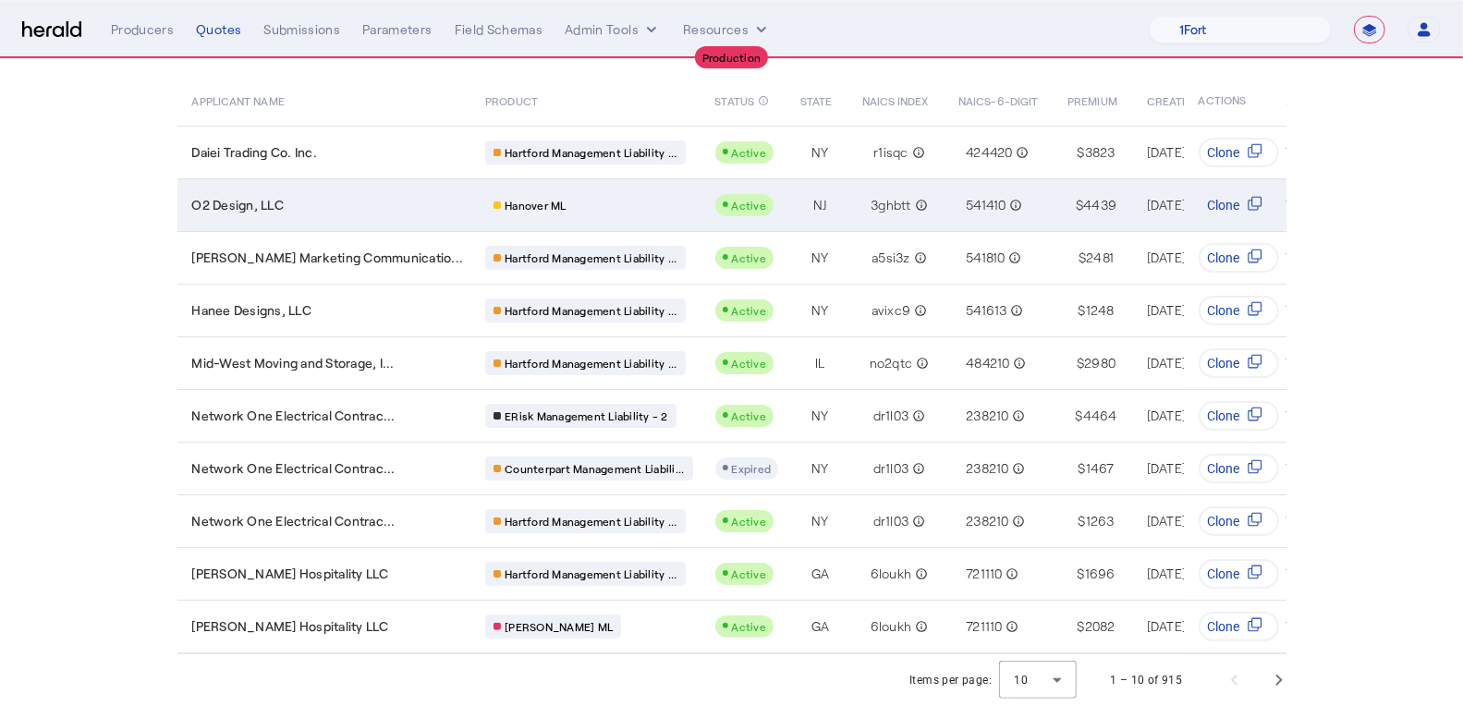
click at [580, 202] on div "Hanover ML" at bounding box center [588, 205] width 207 height 24
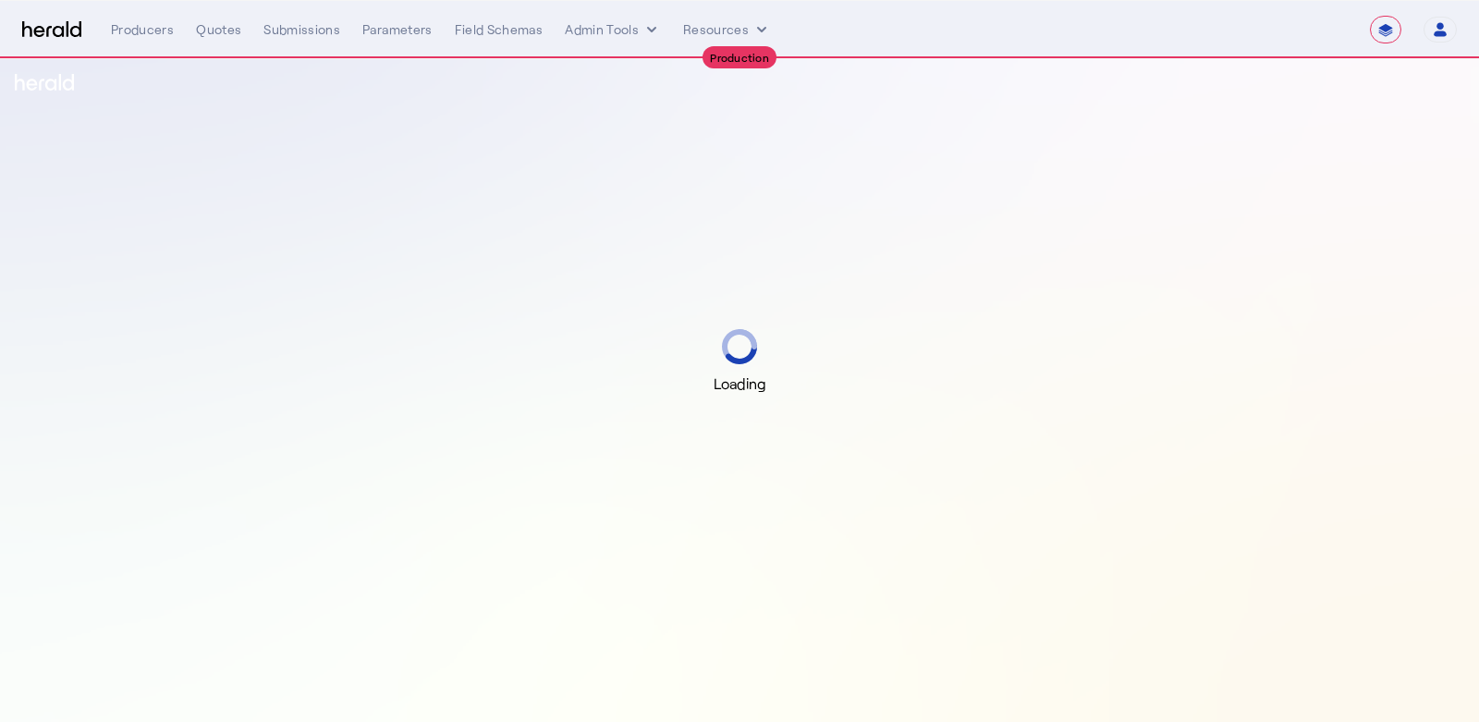
select select "**********"
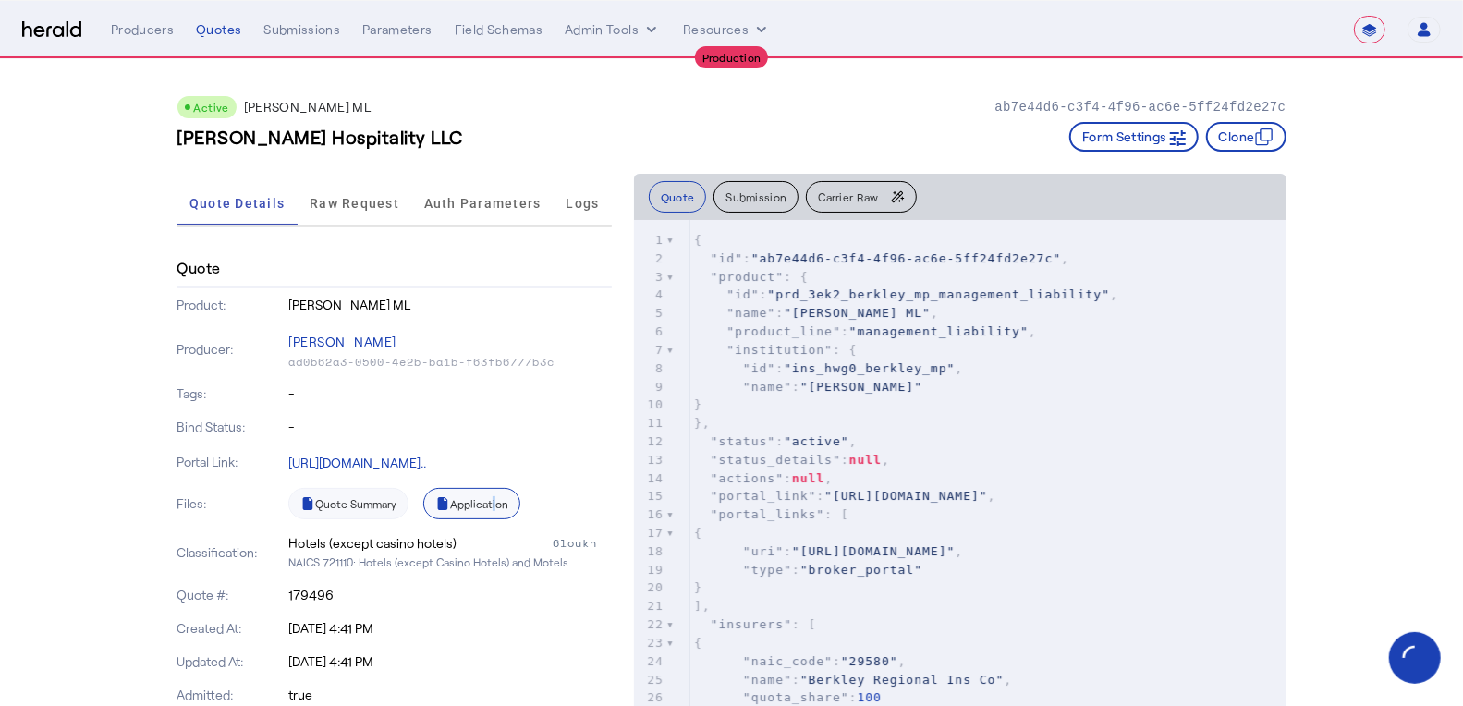
click at [493, 499] on link "Application" at bounding box center [471, 503] width 97 height 31
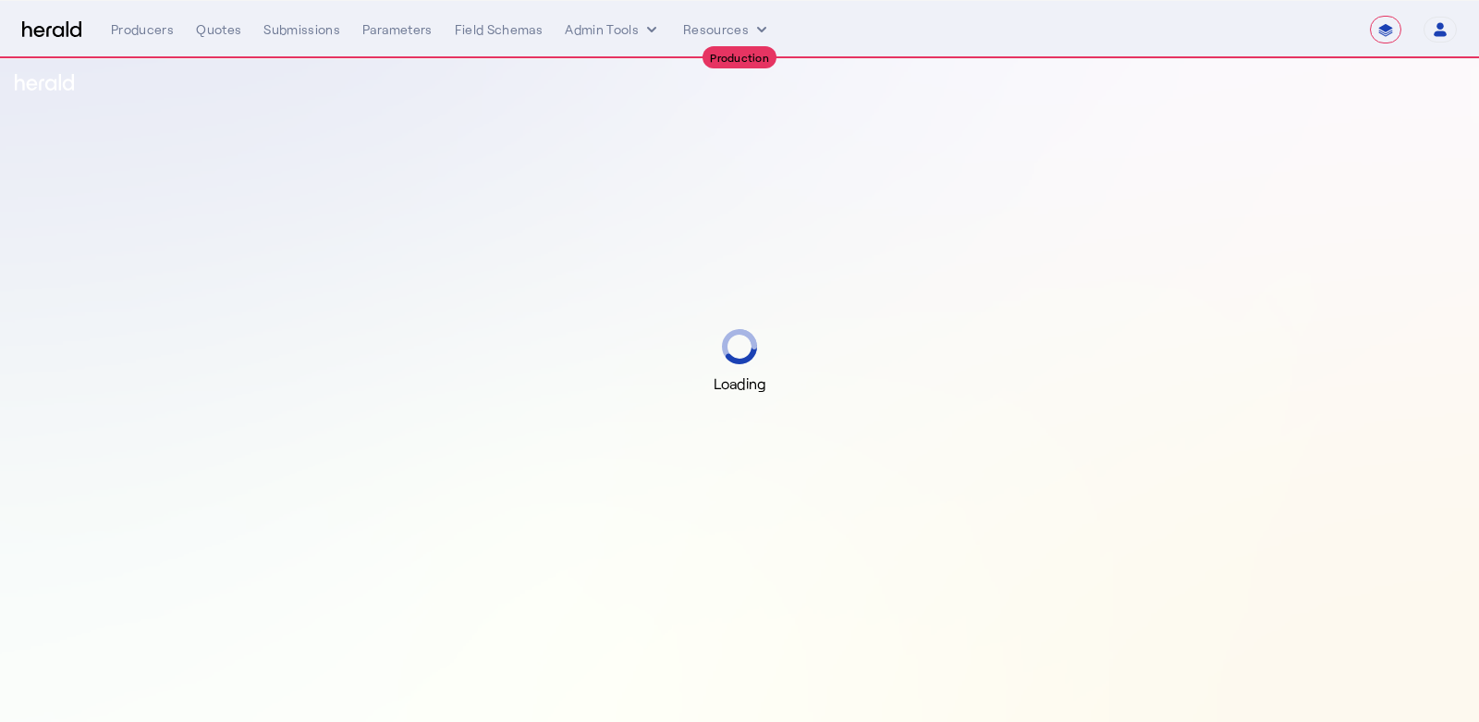
select select "**********"
